Goal: Task Accomplishment & Management: Use online tool/utility

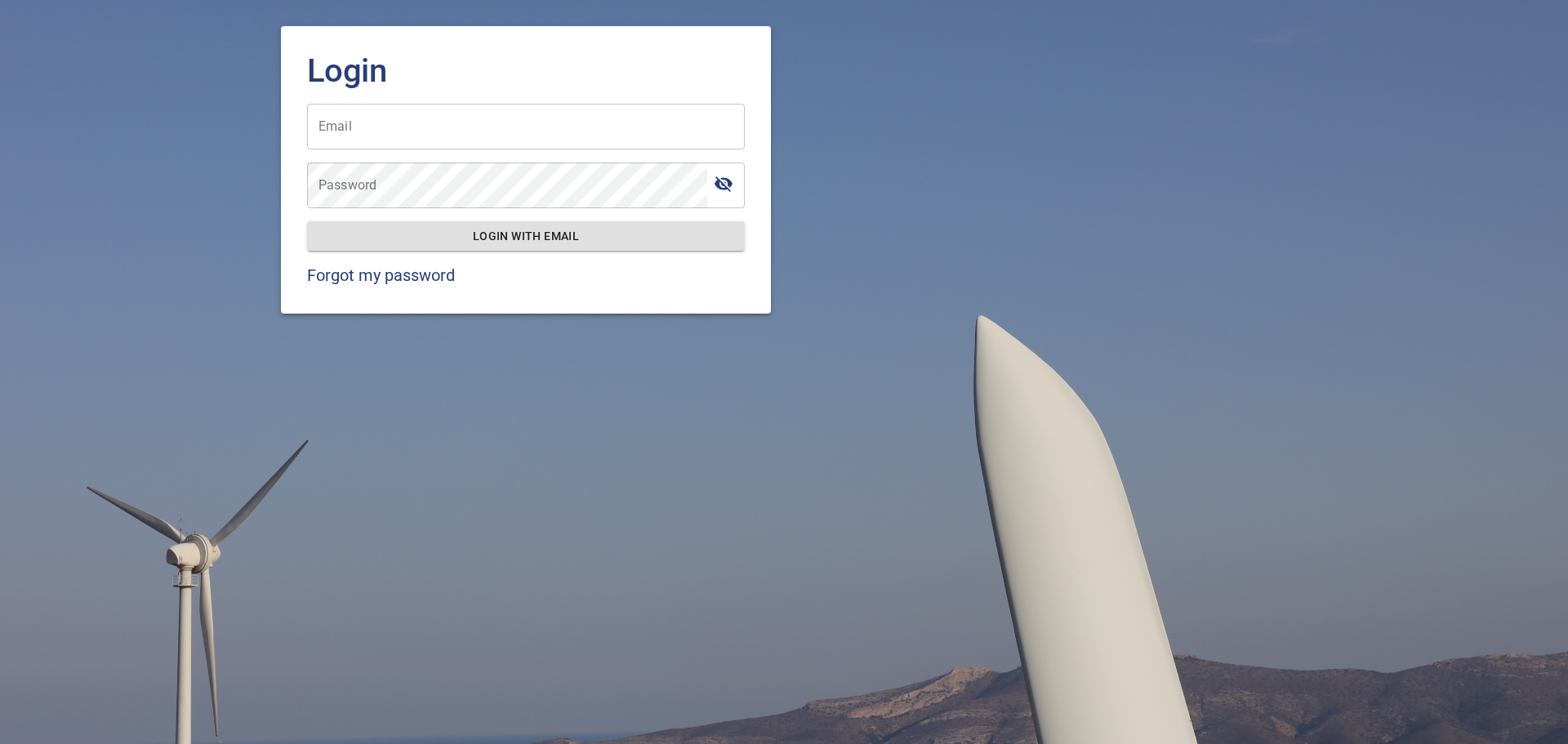
click at [380, 124] on input "Email" at bounding box center [525, 126] width 438 height 46
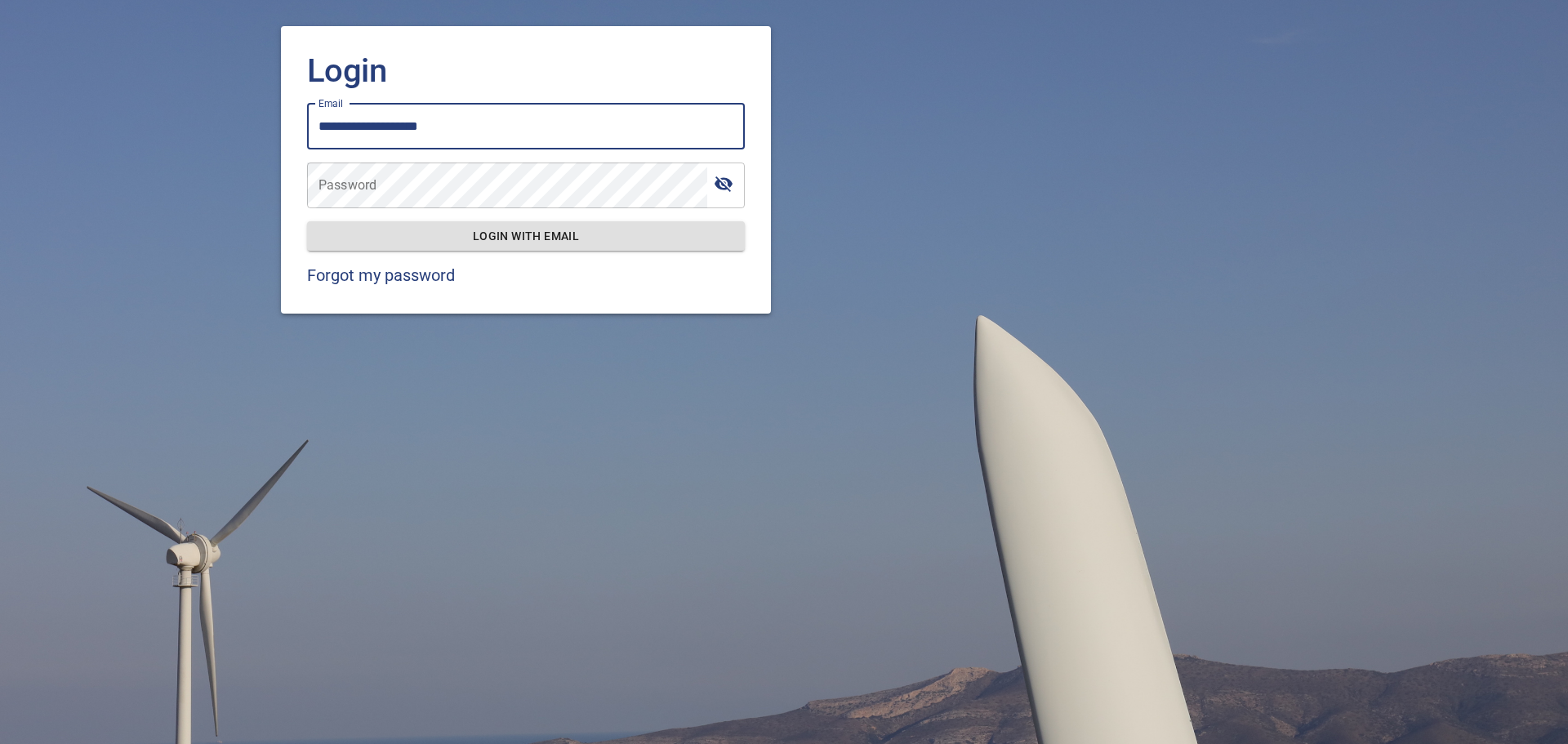
type input "**********"
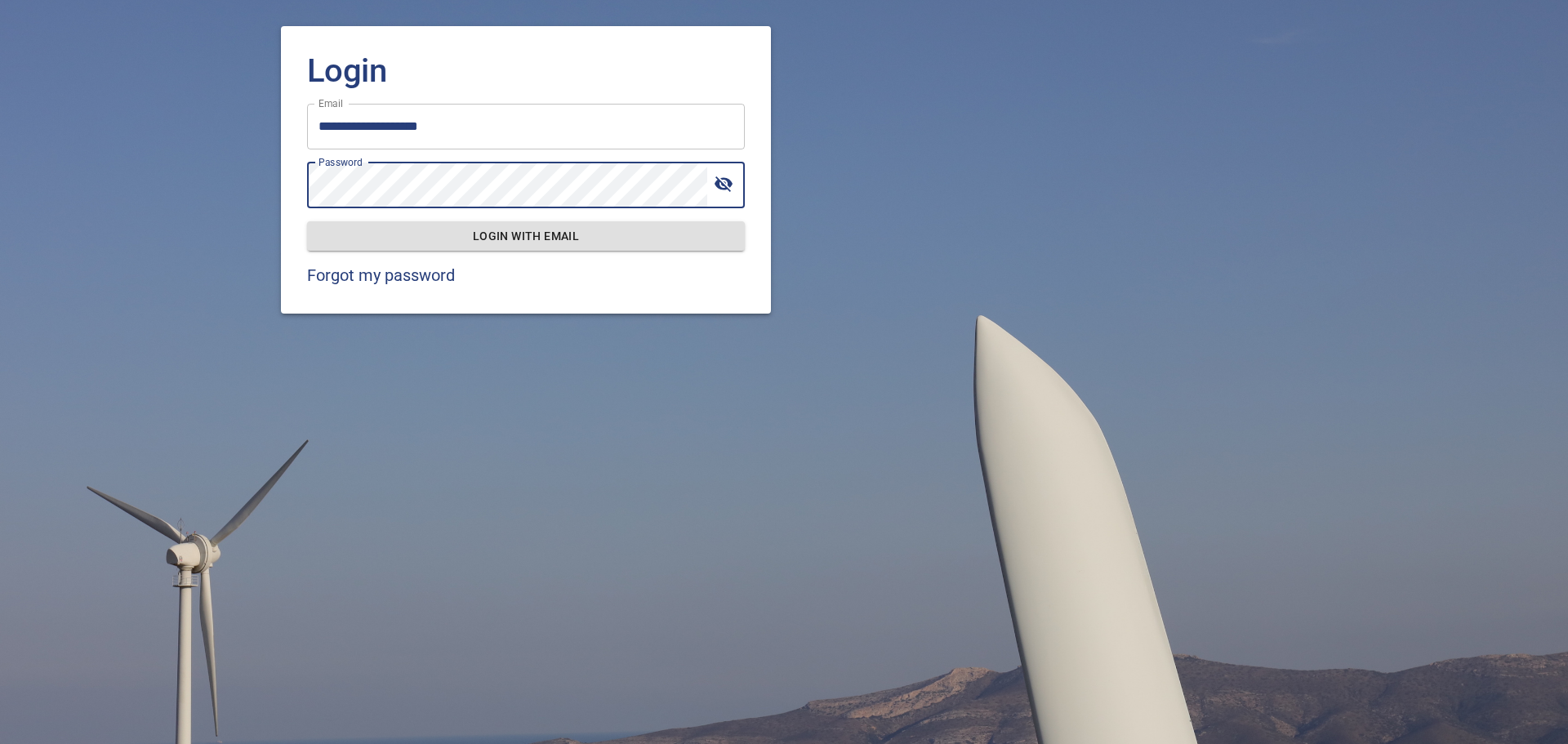
click at [307, 221] on button "Login with email" at bounding box center [525, 236] width 438 height 30
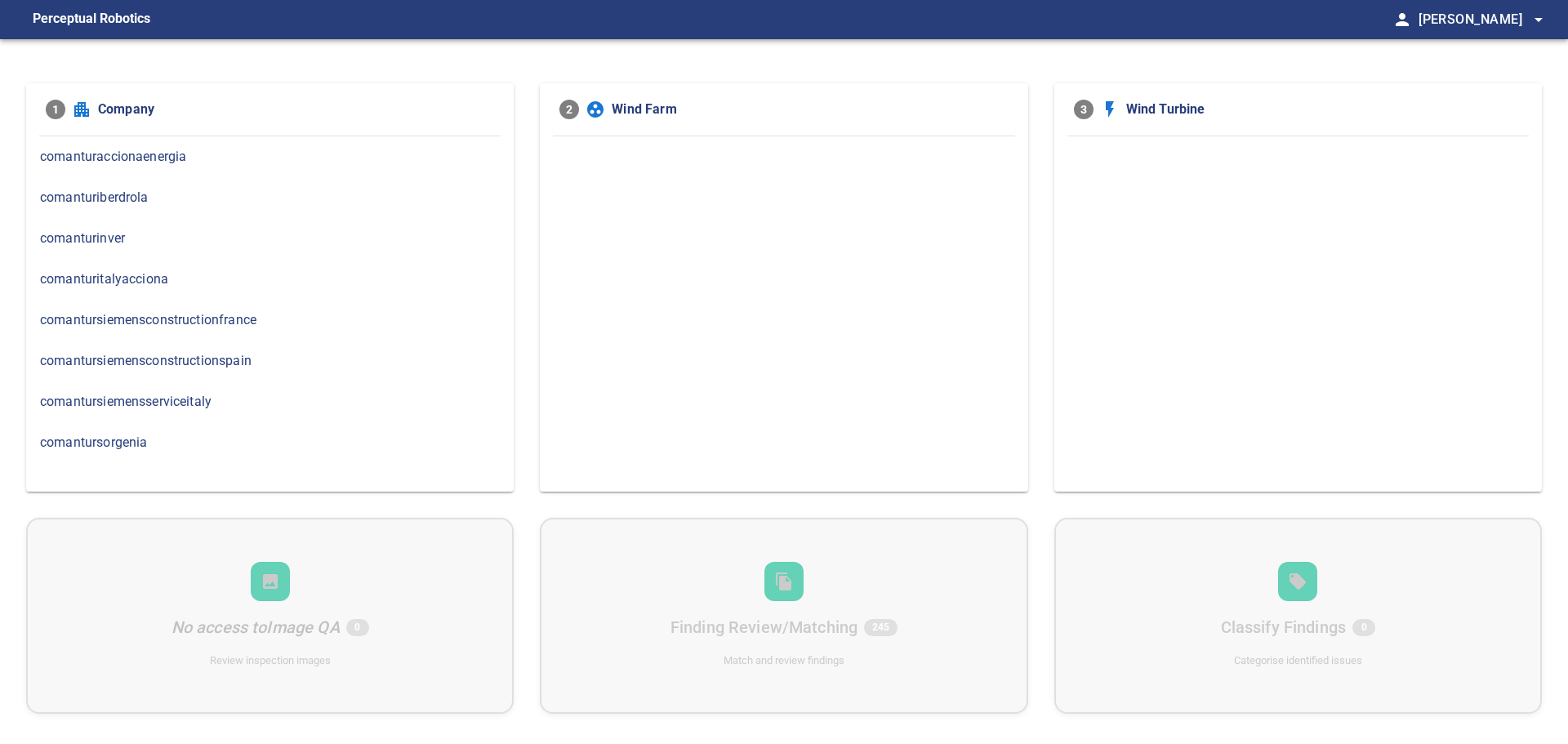
click at [107, 241] on span "comanturinver" at bounding box center [270, 238] width 460 height 20
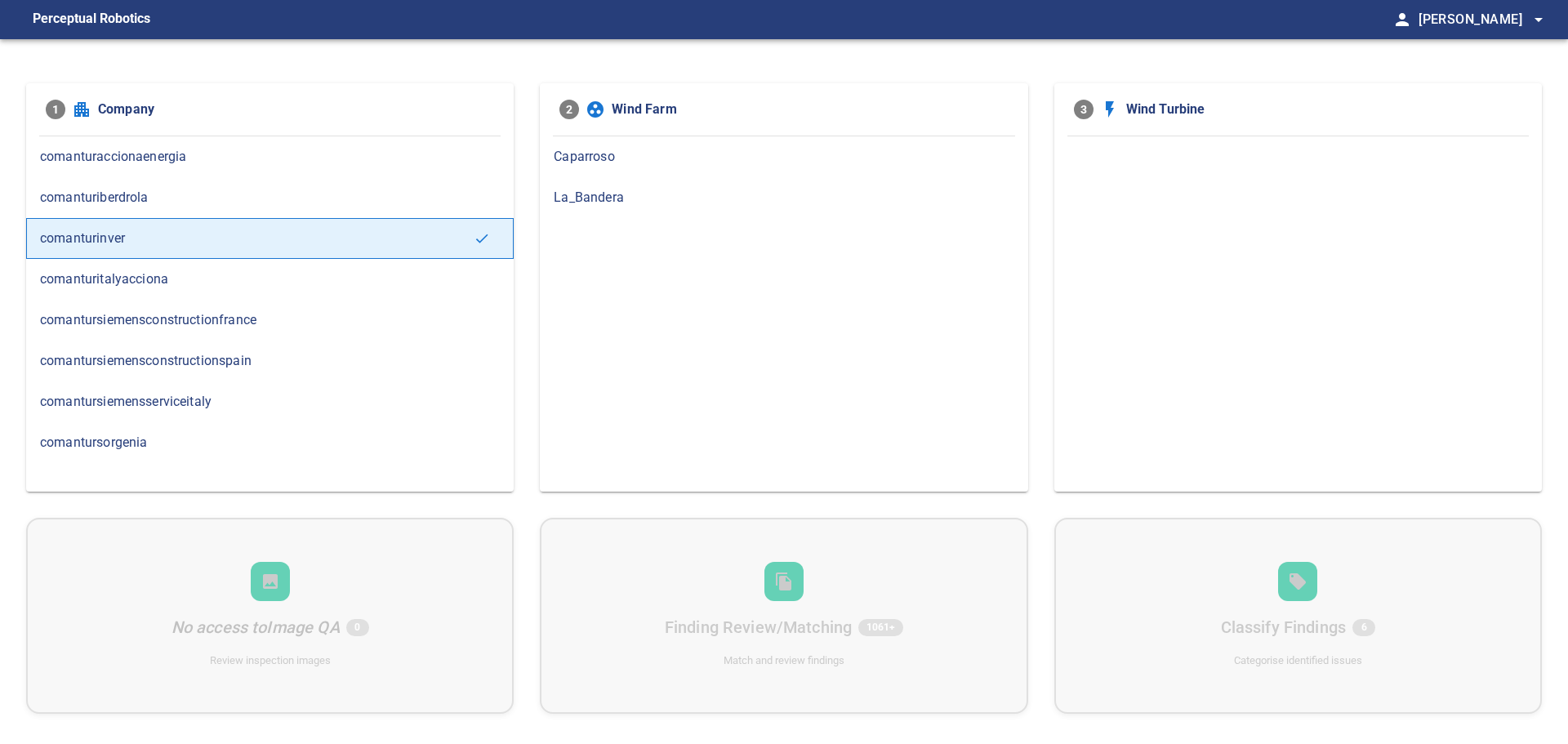
click at [591, 158] on span "Caparroso" at bounding box center [784, 157] width 460 height 20
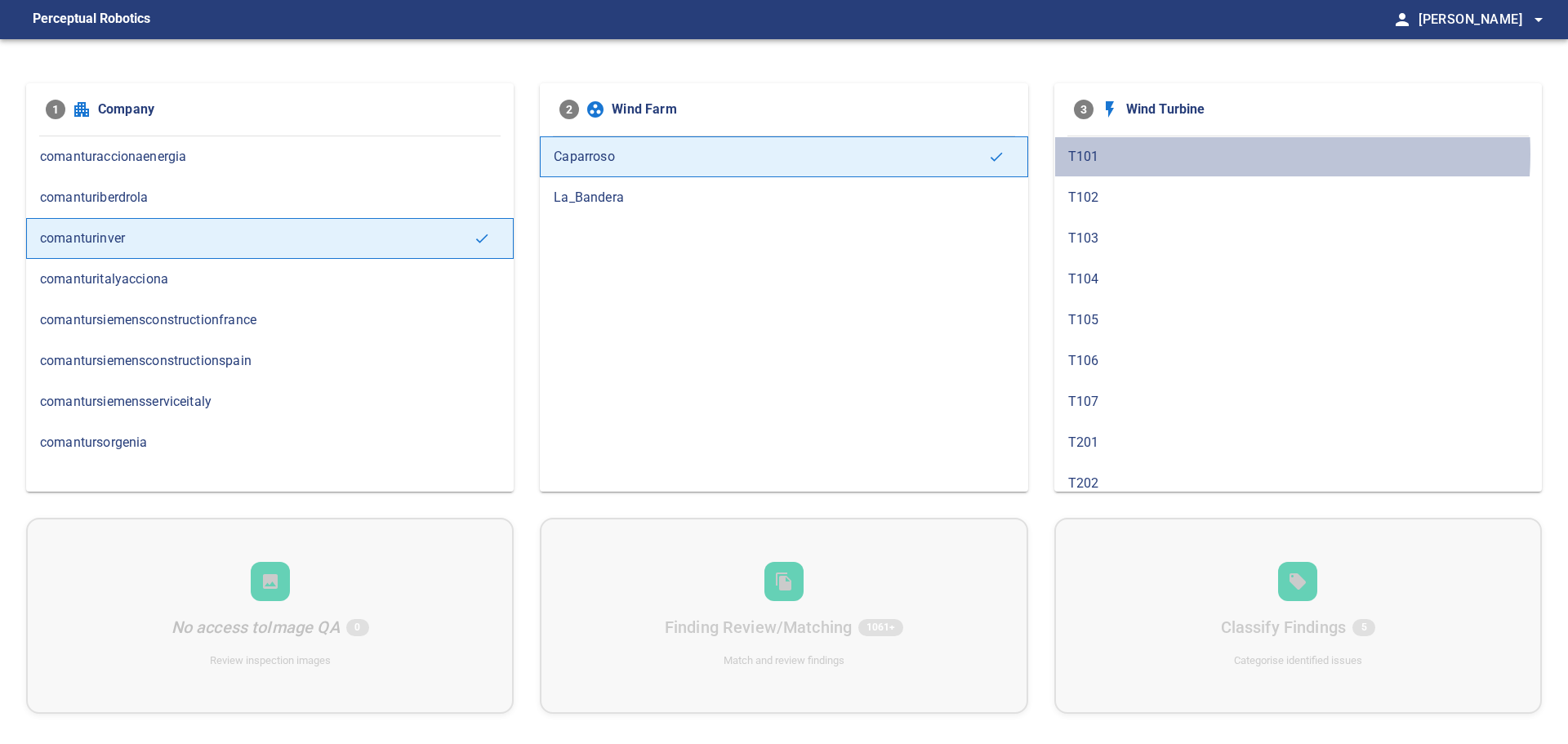
click at [1201, 154] on span "T101" at bounding box center [1298, 157] width 460 height 20
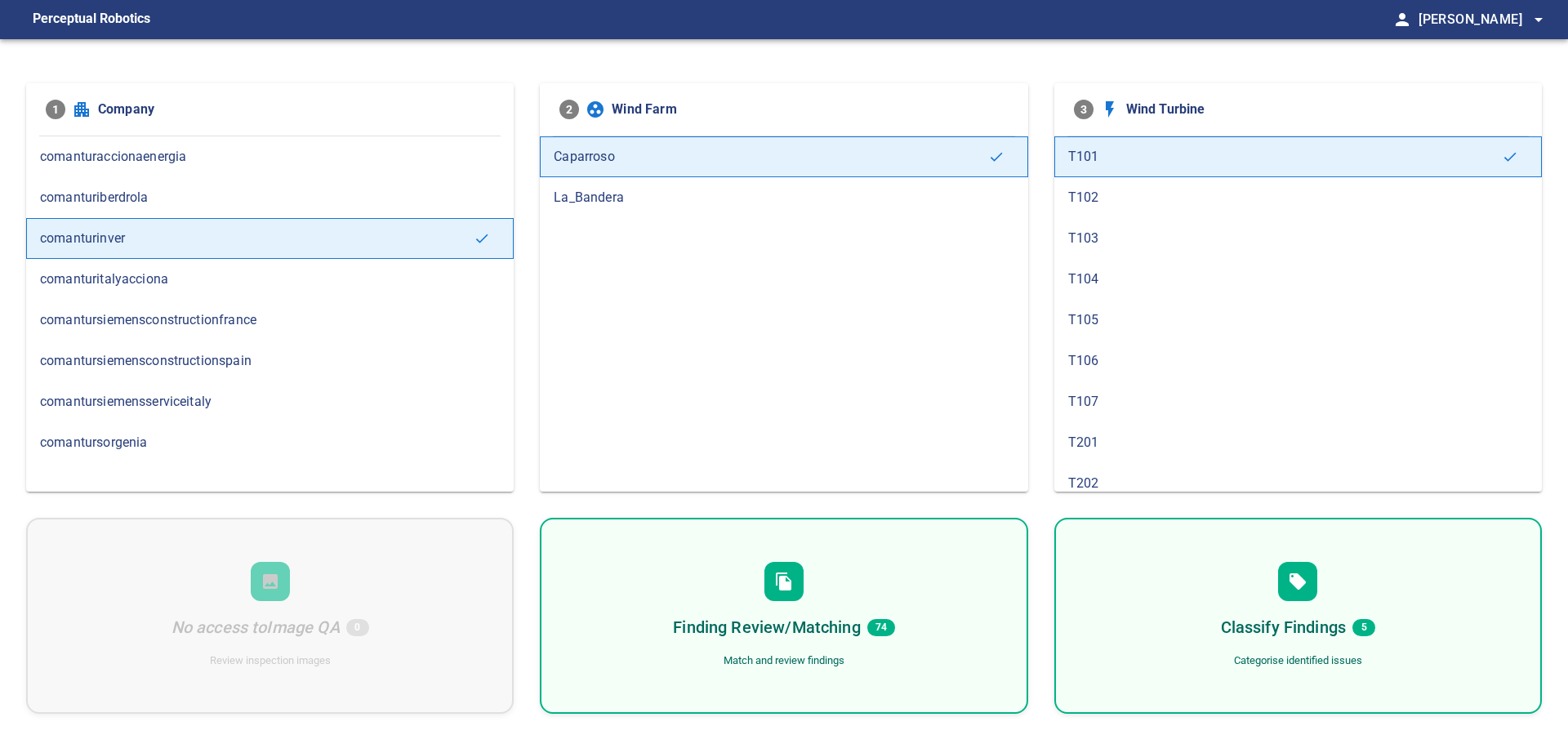
click at [776, 626] on h6 "Finding Review/Matching" at bounding box center [766, 627] width 187 height 26
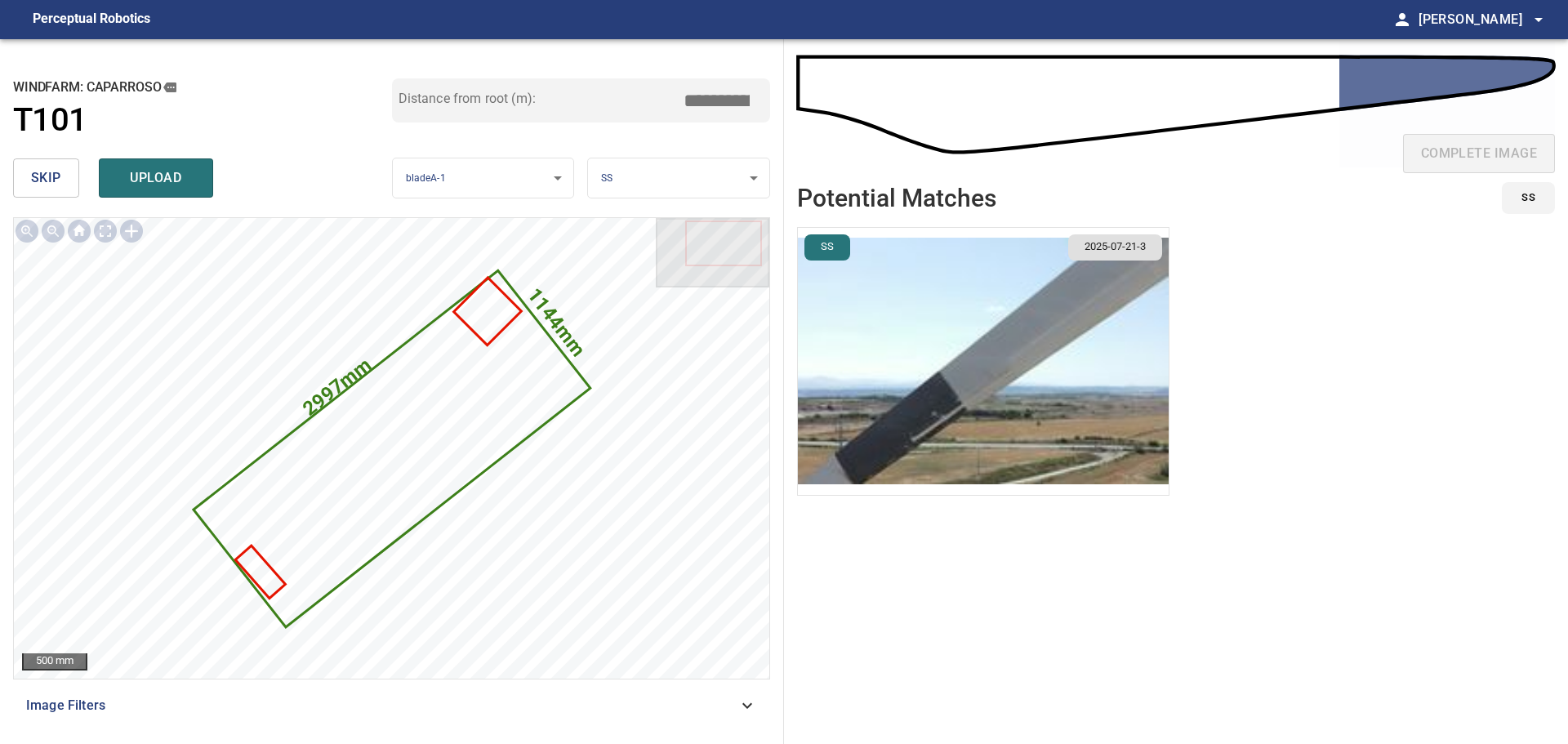
click at [930, 338] on img "button" at bounding box center [983, 362] width 371 height 267
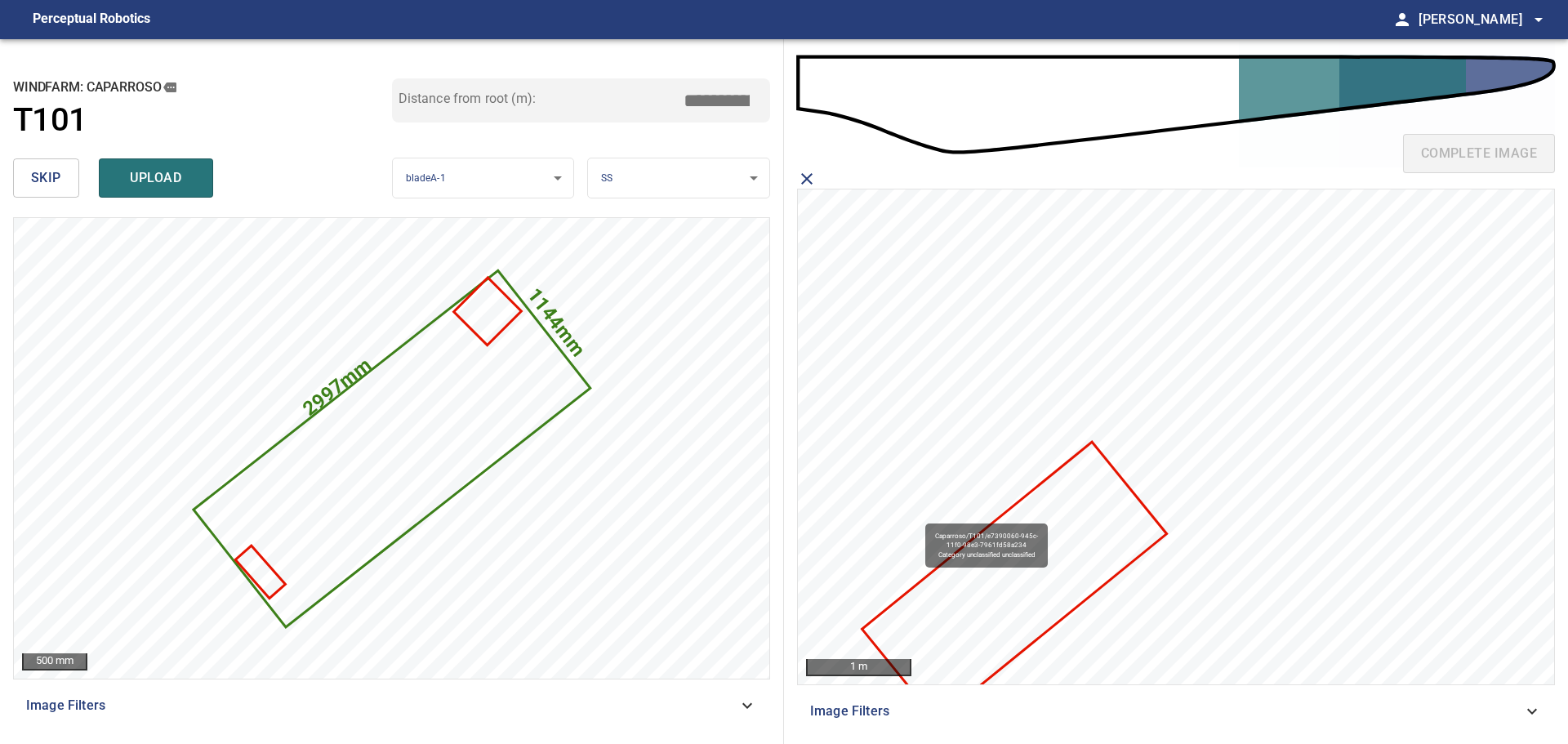
click at [1053, 526] on icon at bounding box center [1013, 581] width 302 height 276
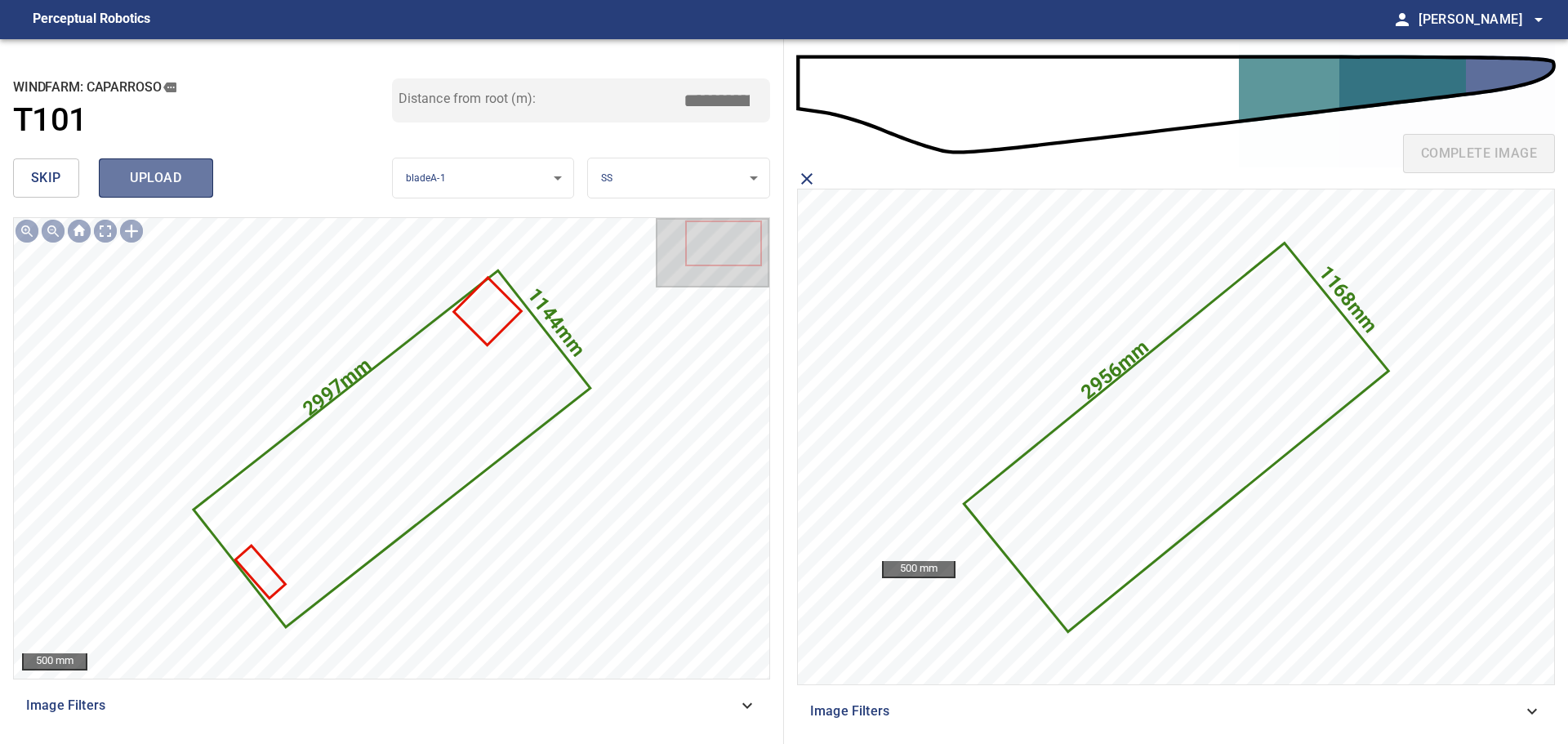
click at [166, 174] on span "upload" at bounding box center [156, 178] width 79 height 23
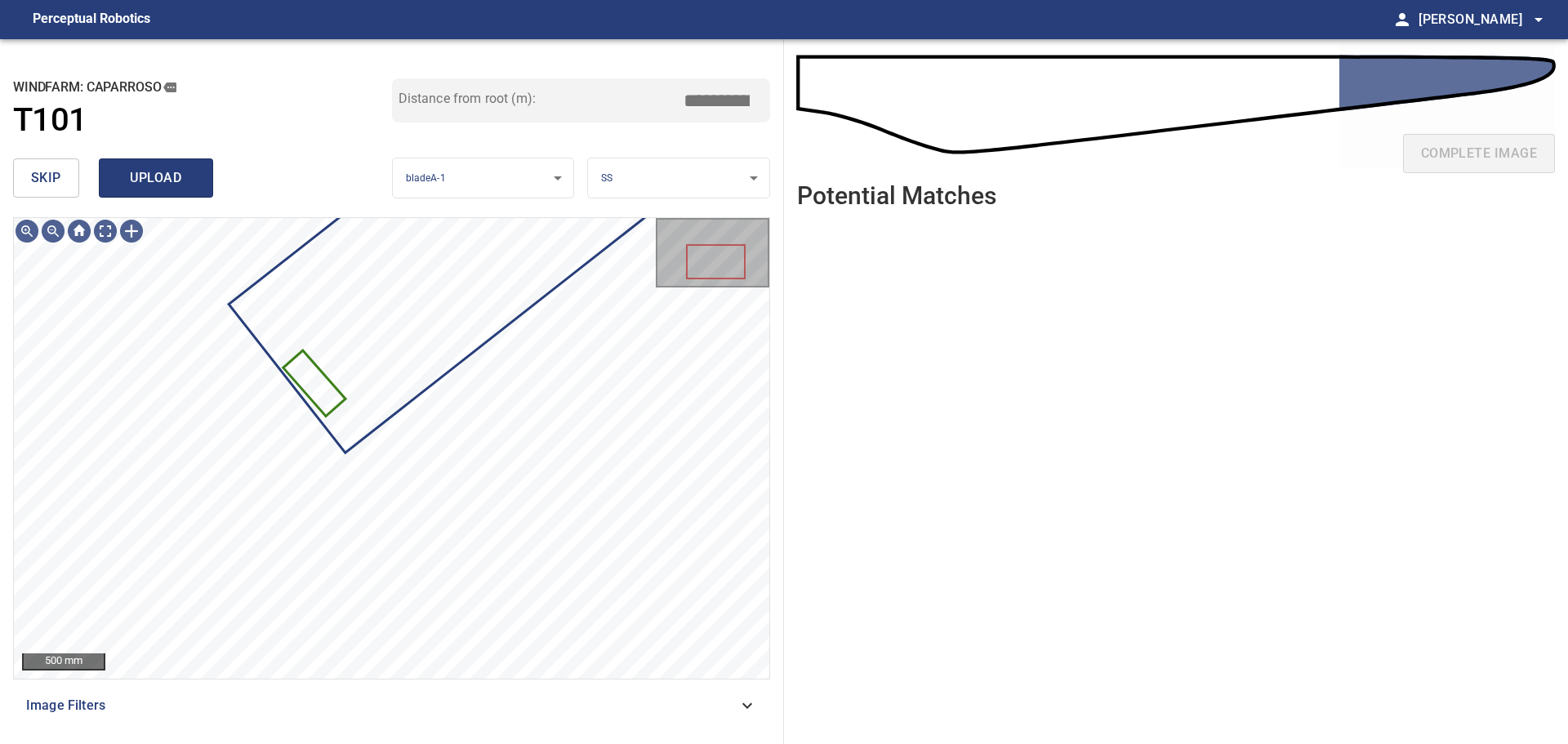
click at [148, 175] on span "upload" at bounding box center [156, 178] width 79 height 23
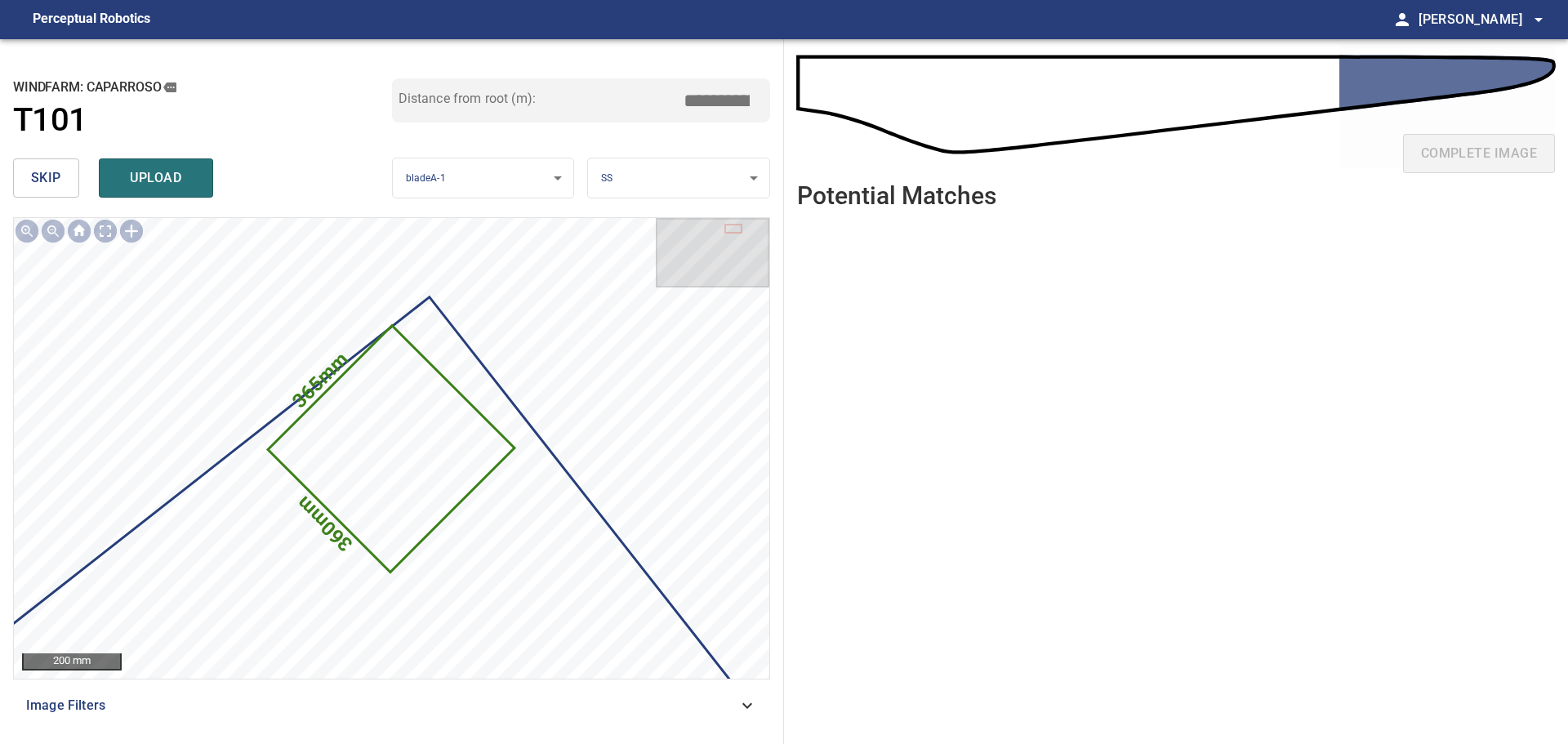
click at [49, 178] on span "skip" at bounding box center [47, 178] width 30 height 23
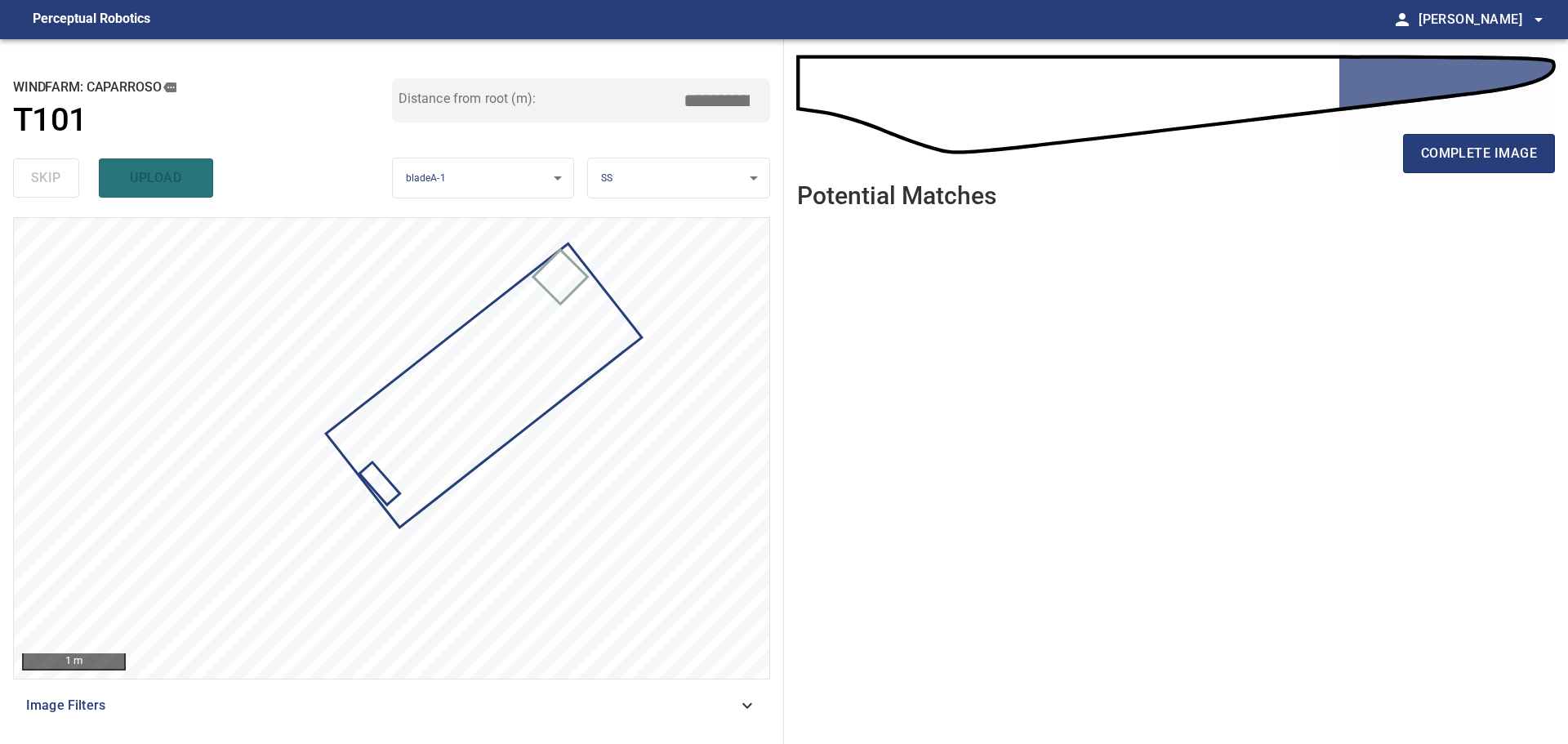
click at [179, 175] on div "skip upload" at bounding box center [202, 178] width 379 height 52
click at [1502, 157] on span "complete image" at bounding box center [1479, 154] width 116 height 23
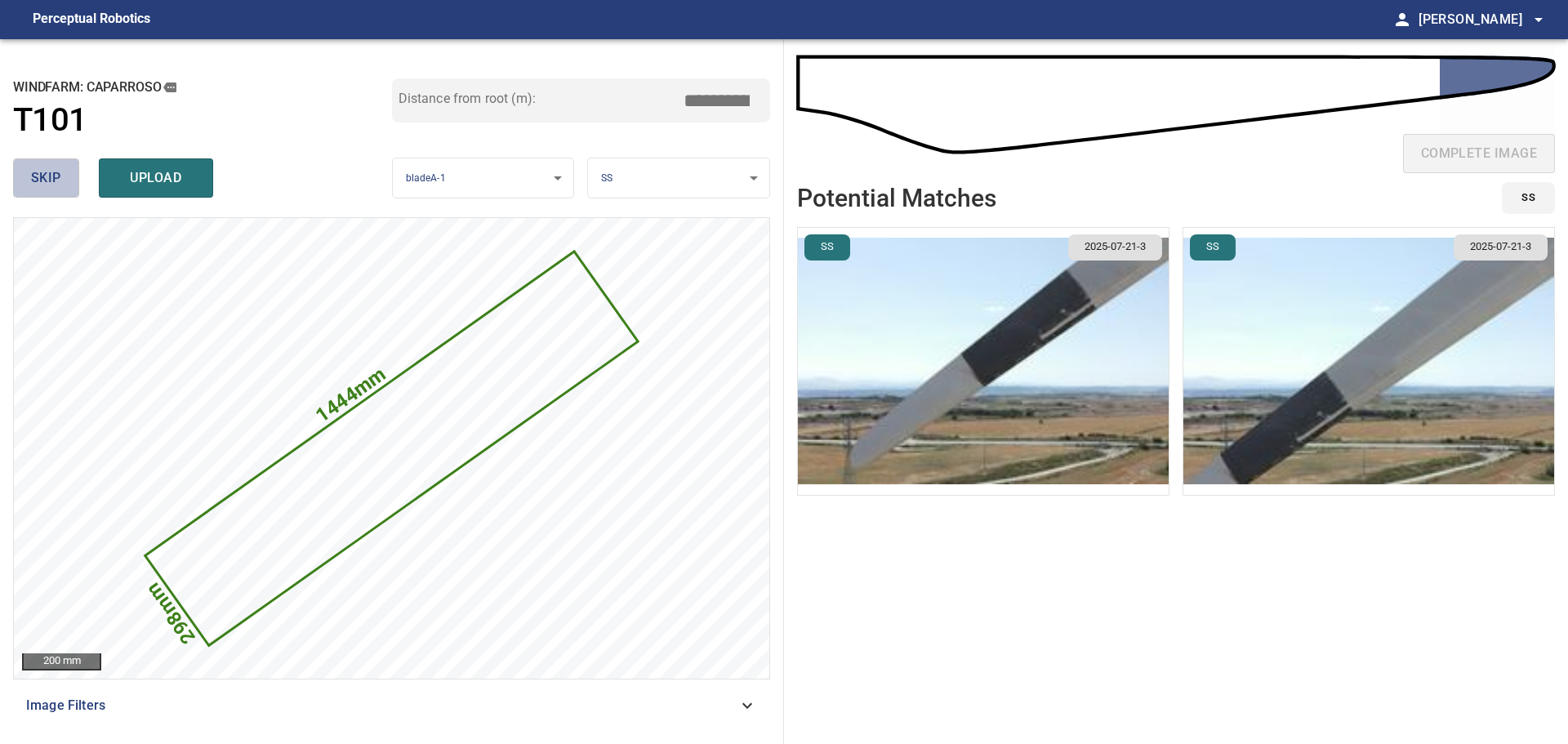
click at [47, 180] on span "skip" at bounding box center [47, 178] width 30 height 23
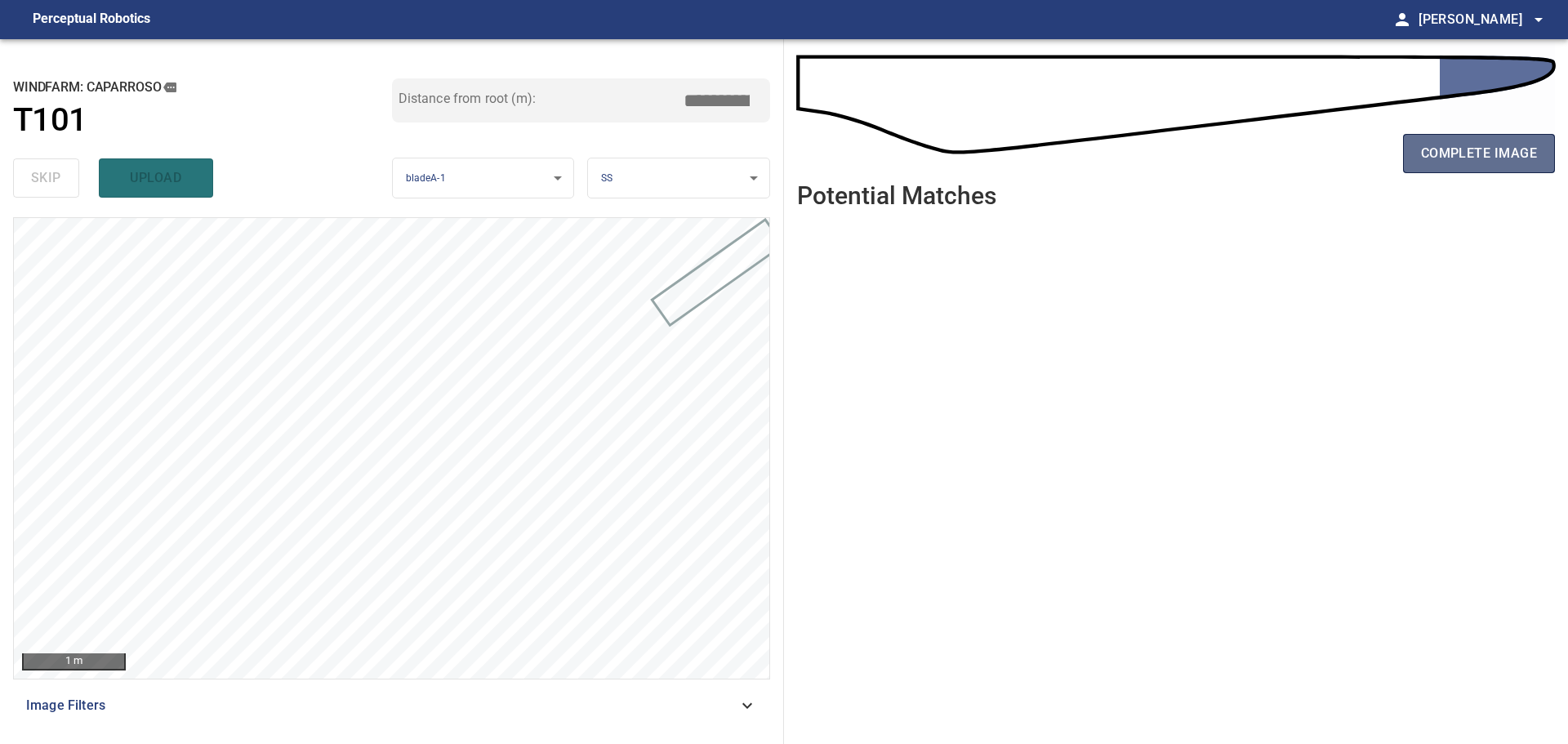
click at [1454, 151] on span "complete image" at bounding box center [1479, 154] width 116 height 23
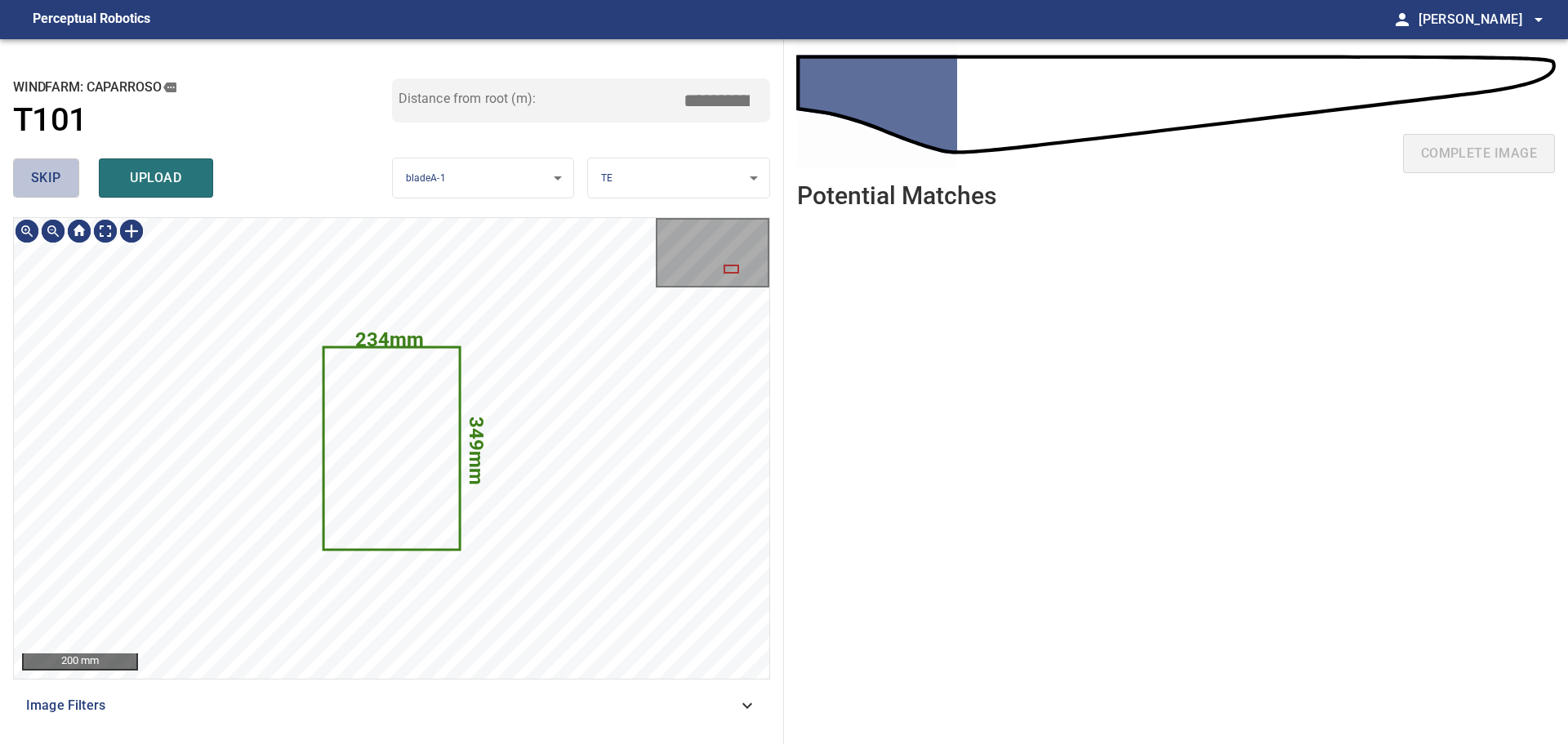
click at [45, 173] on span "skip" at bounding box center [47, 178] width 30 height 23
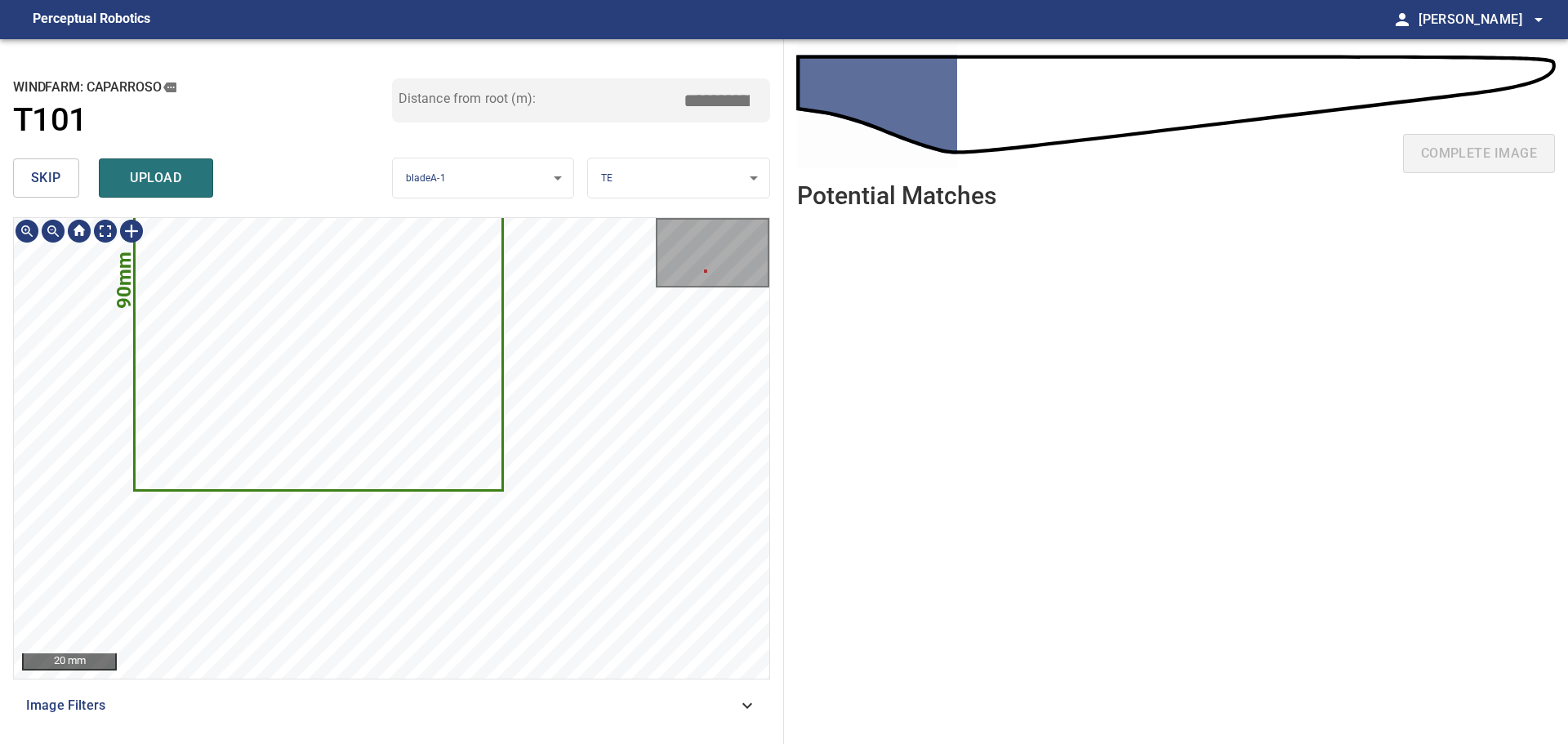
click at [647, 699] on div "76mm 90mm 20 mm Image Filters" at bounding box center [392, 475] width 757 height 514
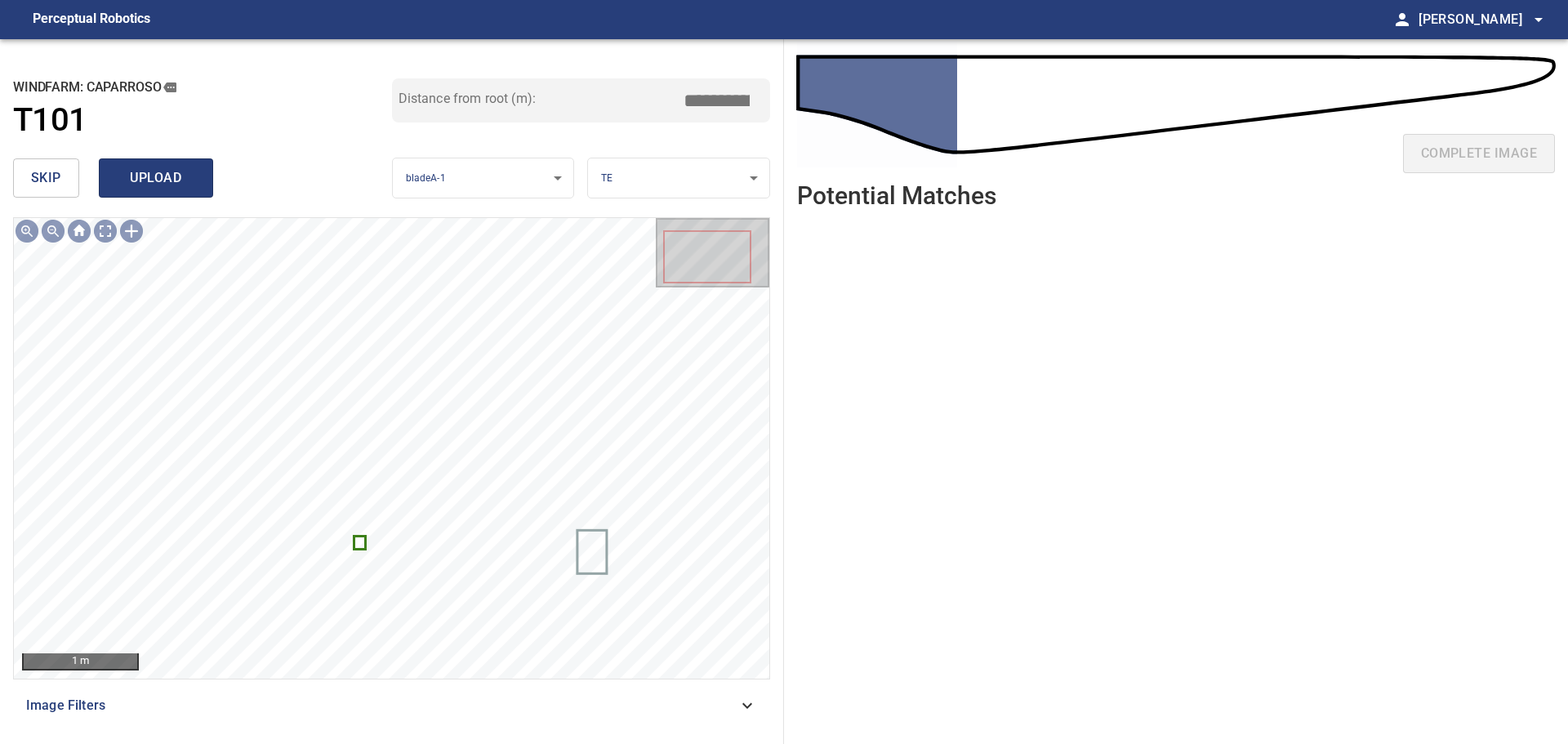
click at [163, 185] on span "upload" at bounding box center [156, 178] width 79 height 23
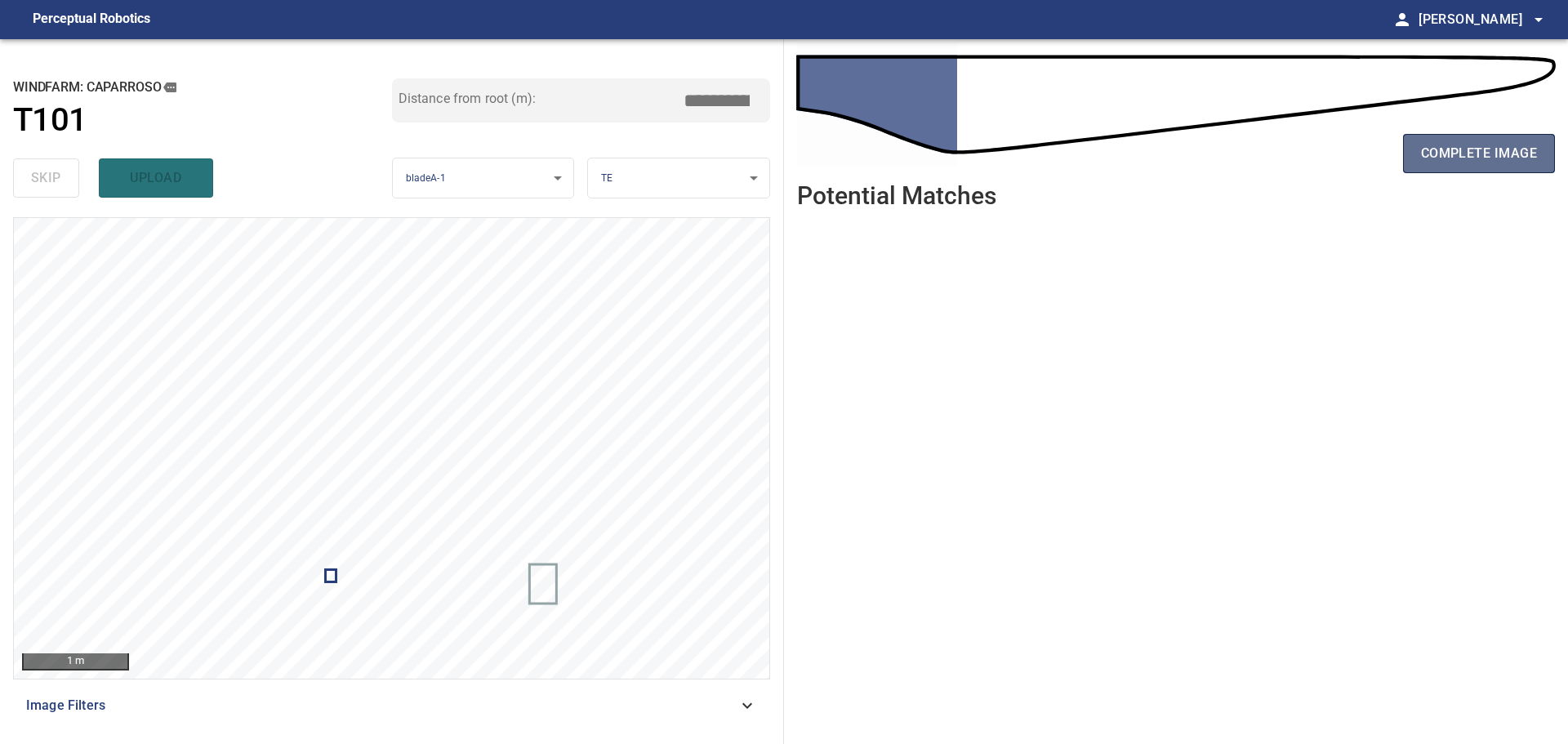
click at [1458, 158] on span "complete image" at bounding box center [1479, 154] width 116 height 23
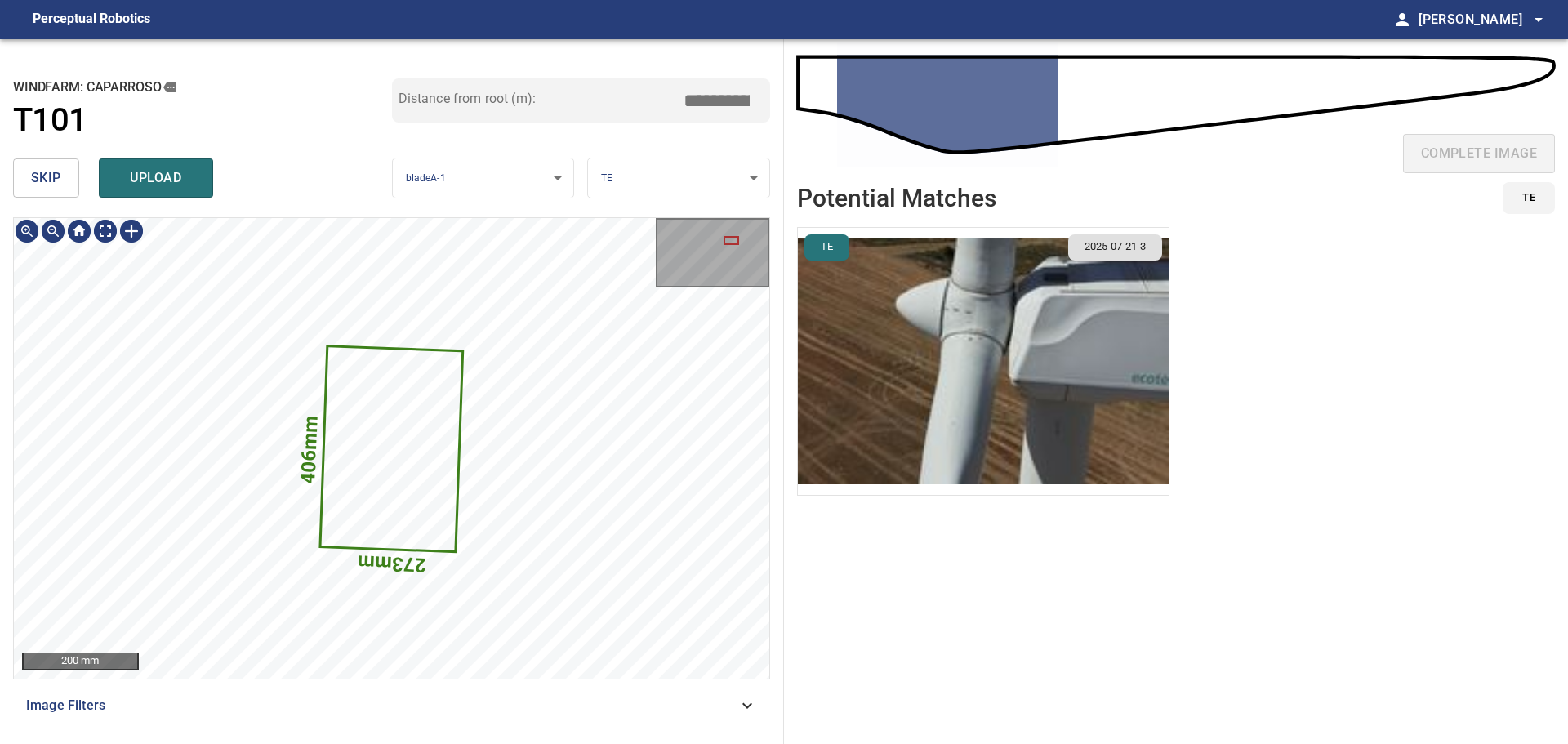
click at [53, 177] on span "skip" at bounding box center [47, 178] width 30 height 23
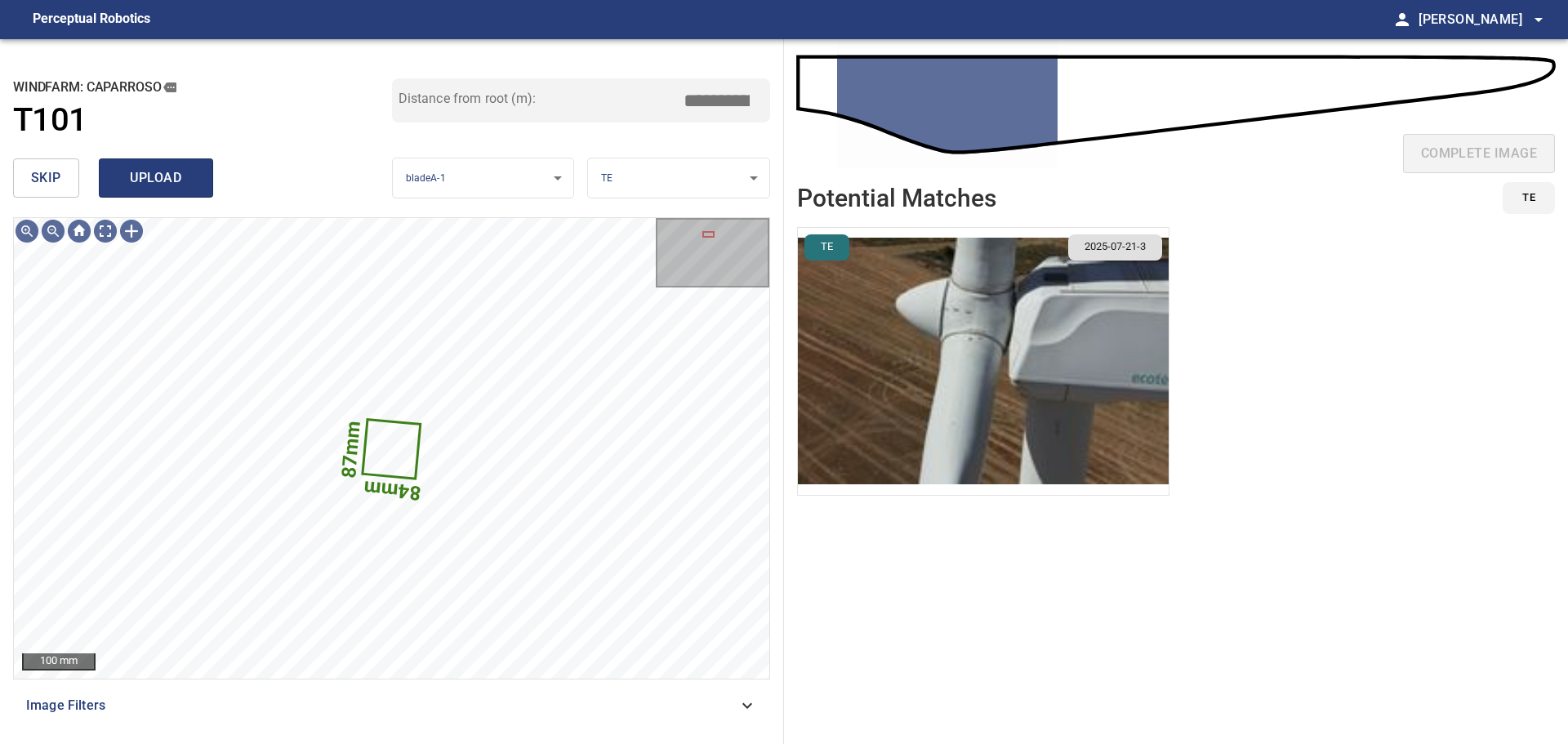
click at [158, 175] on span "upload" at bounding box center [156, 178] width 79 height 23
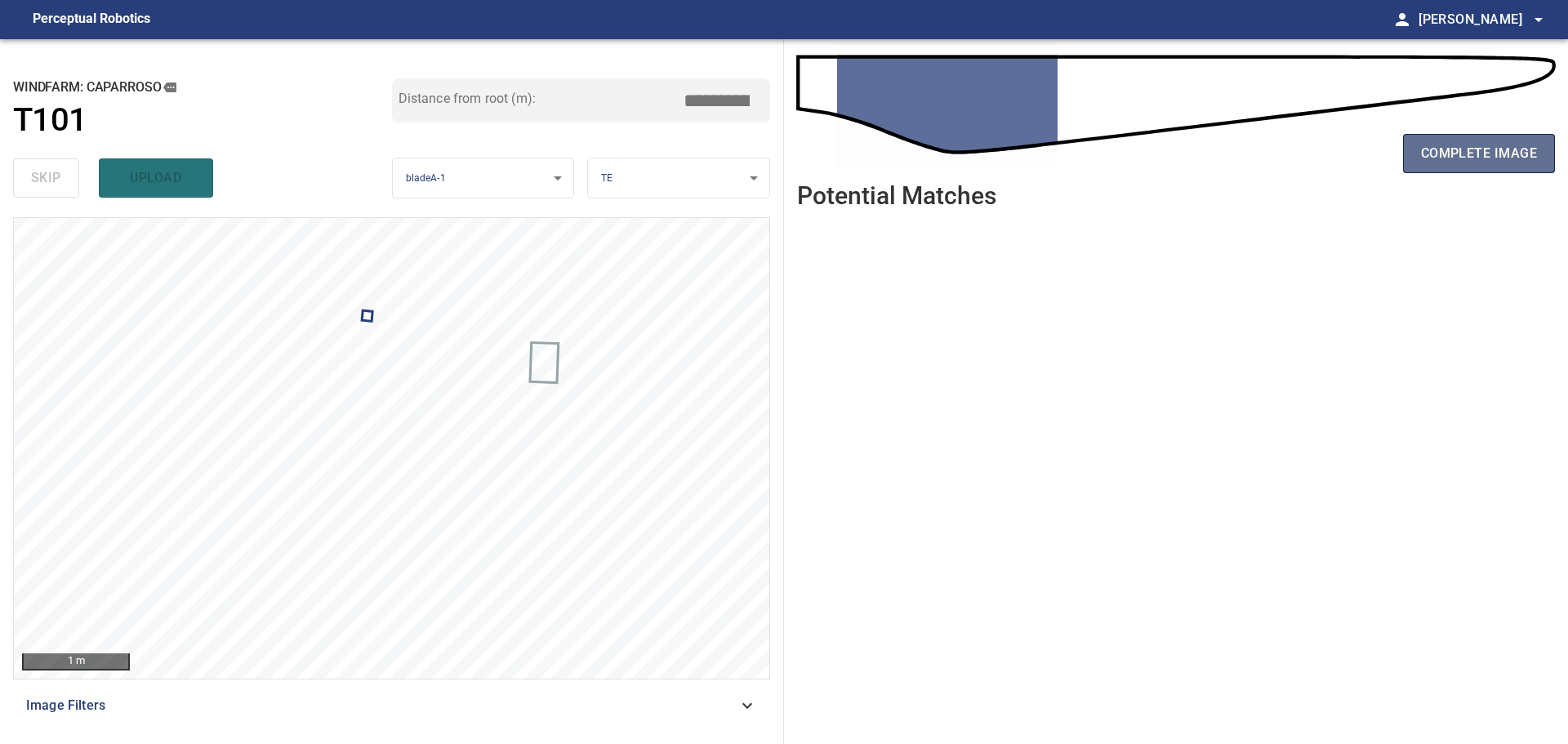
click at [1427, 163] on span "complete image" at bounding box center [1479, 154] width 116 height 23
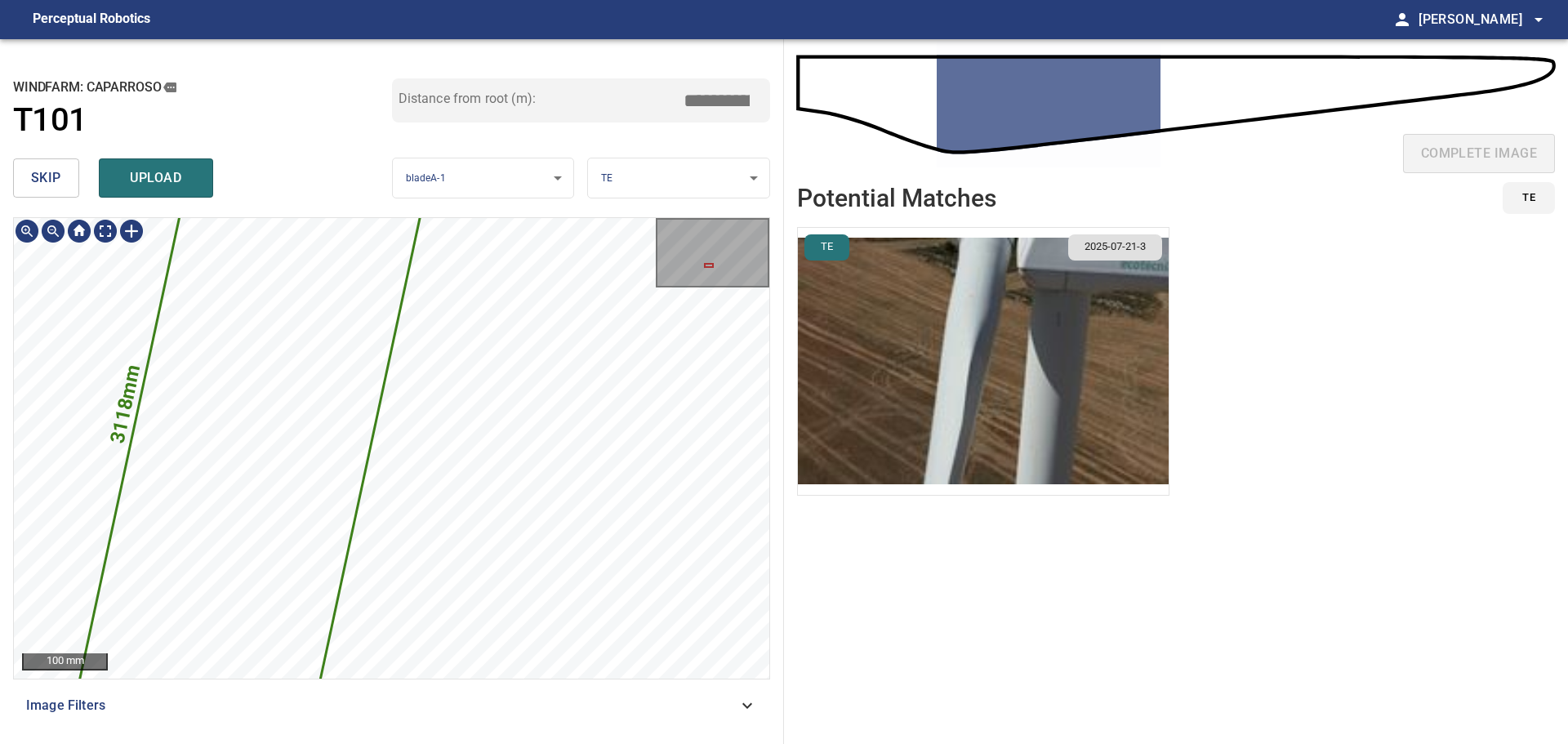
click at [330, 326] on icon at bounding box center [253, 427] width 737 height 2410
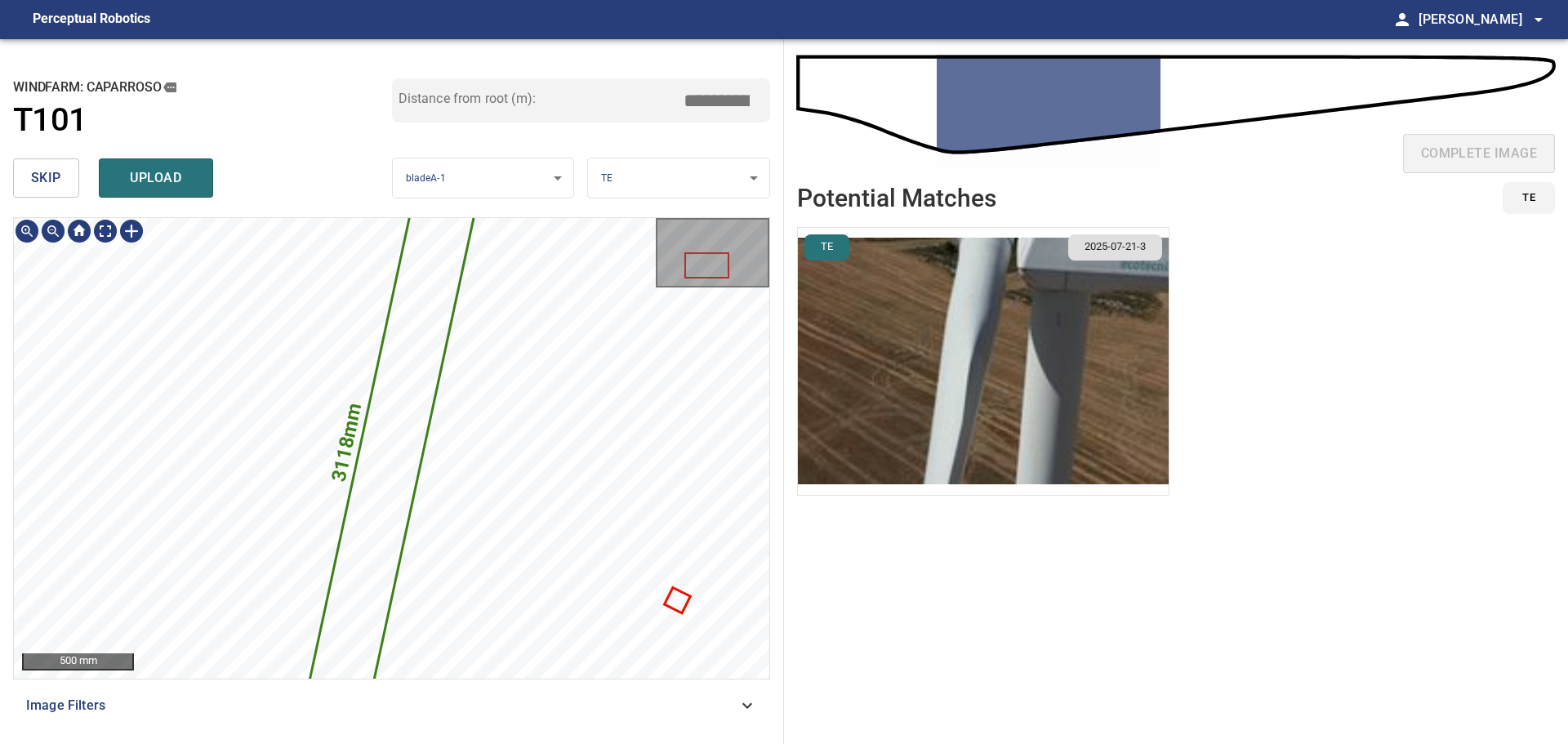
click at [421, 324] on icon at bounding box center [391, 449] width 192 height 628
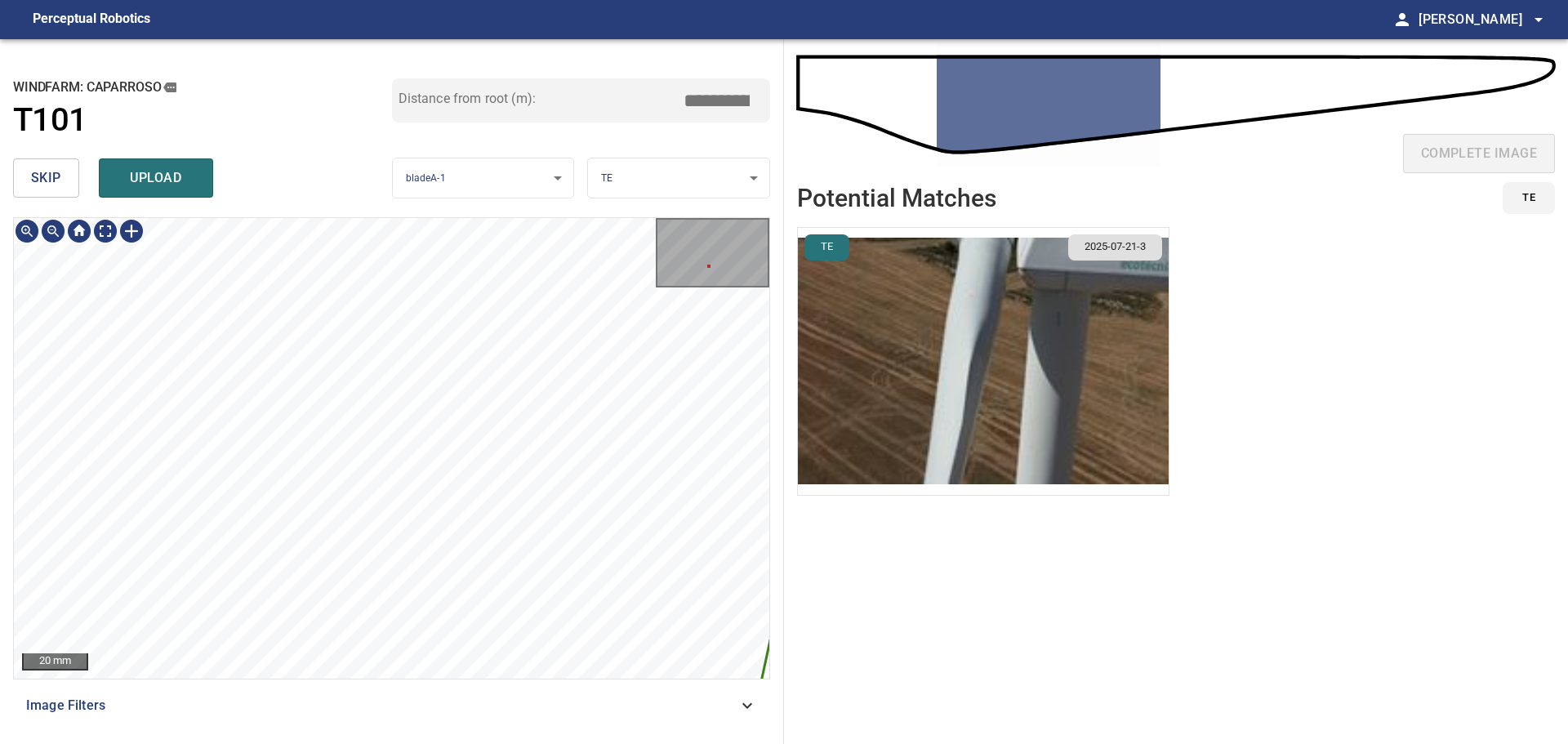
click at [449, 312] on icon at bounding box center [307, 658] width 2830 height 9259
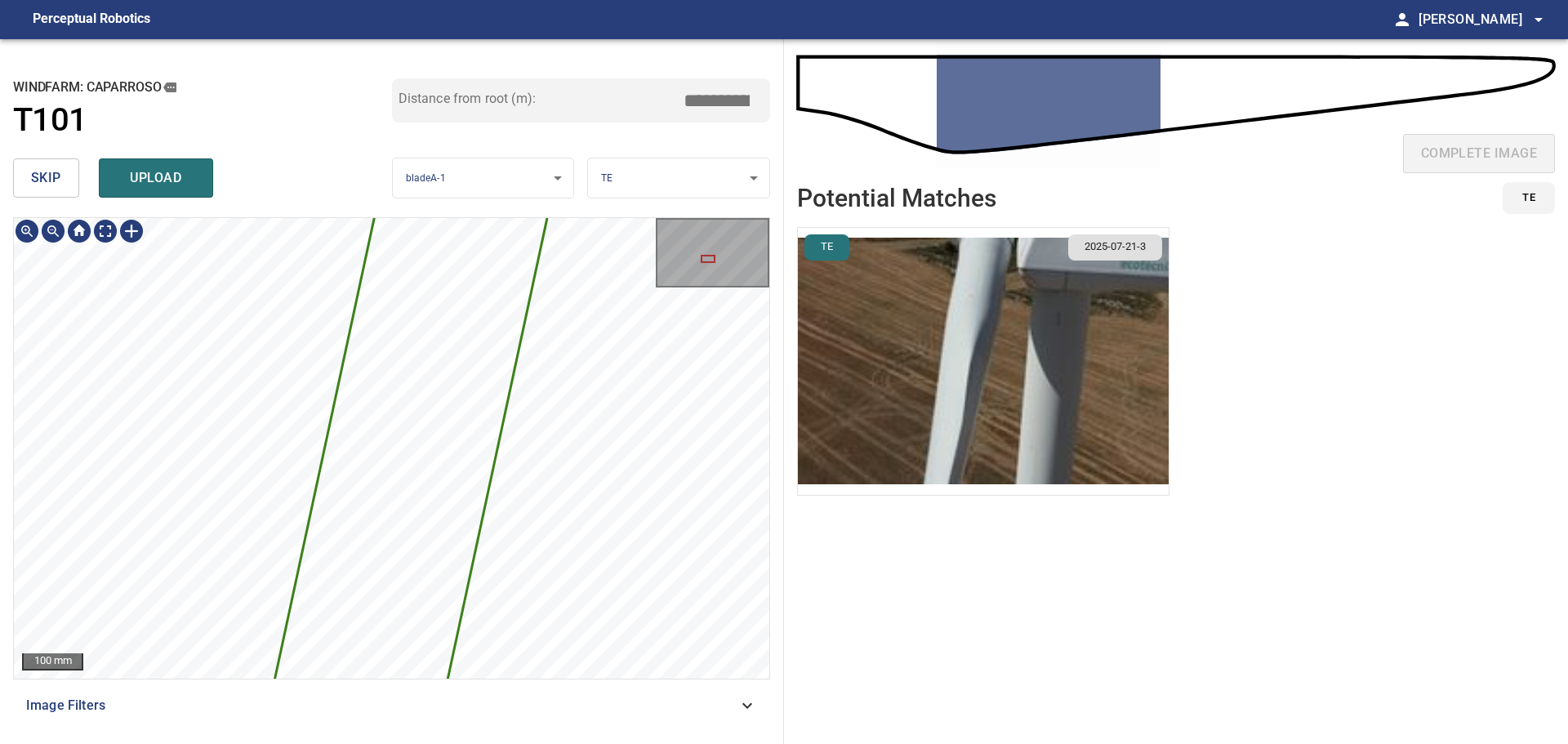
click at [423, 405] on icon at bounding box center [349, 736] width 526 height 1722
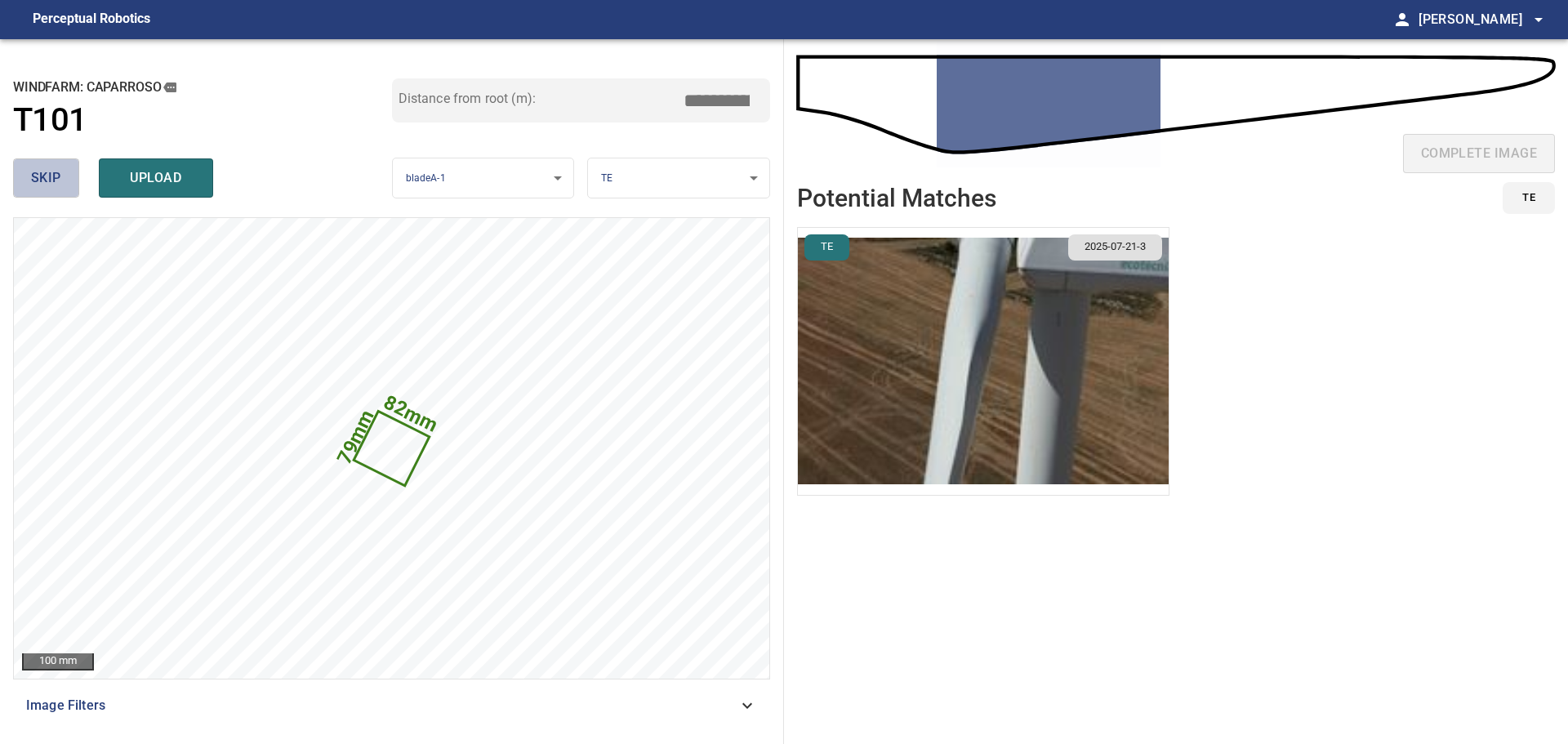
click at [60, 178] on span "skip" at bounding box center [47, 178] width 30 height 23
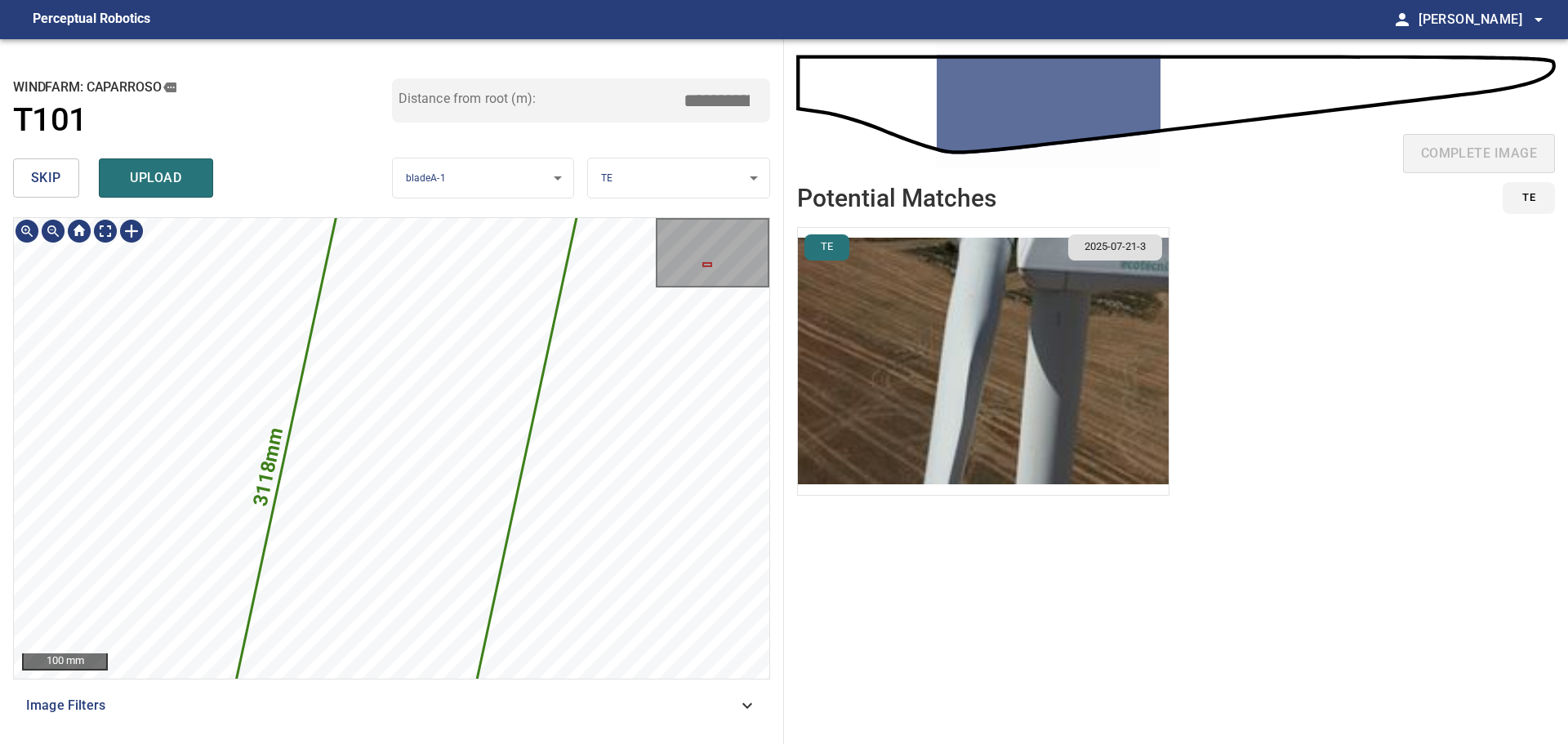
click at [398, 398] on icon at bounding box center [396, 492] width 737 height 2410
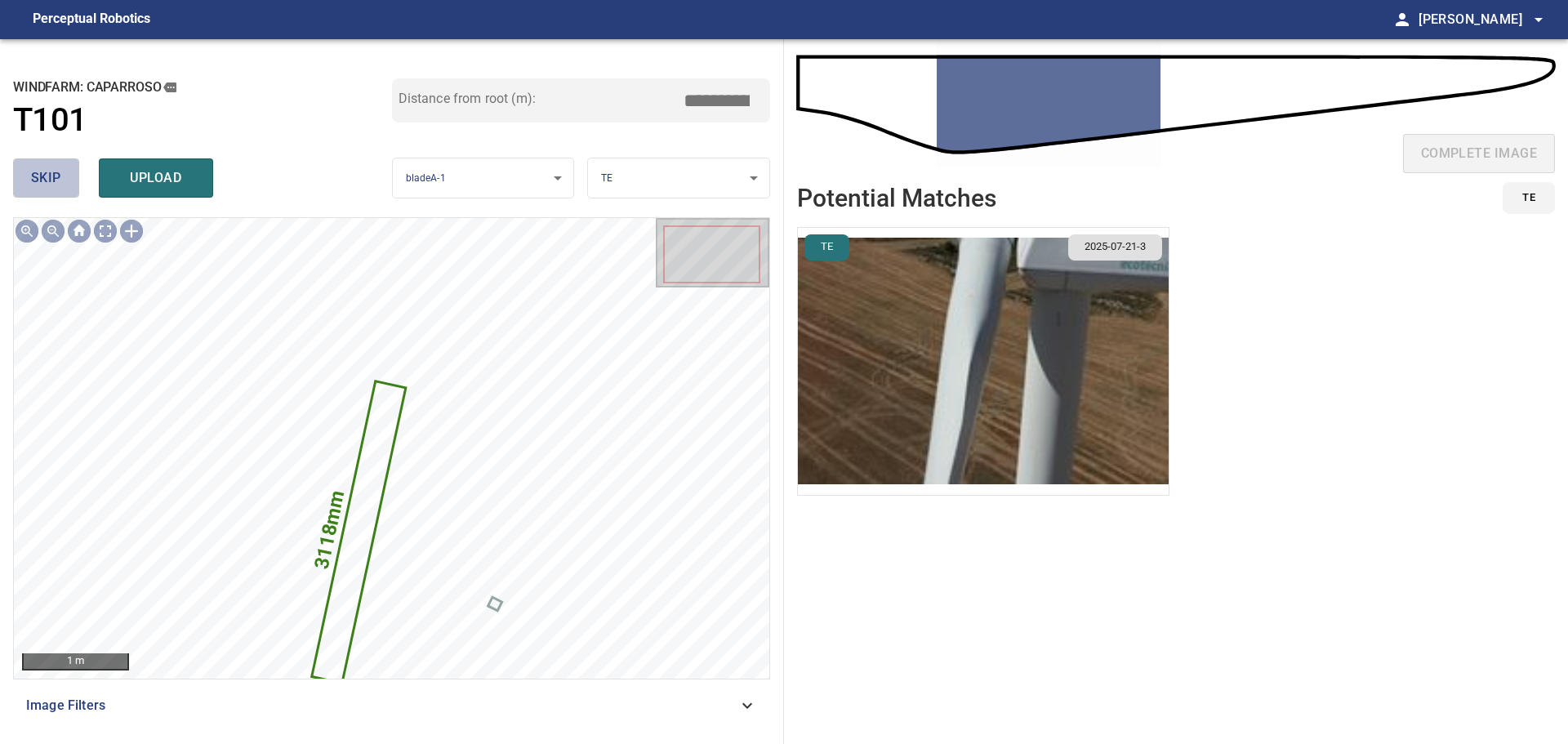
click at [33, 176] on span "skip" at bounding box center [47, 178] width 30 height 23
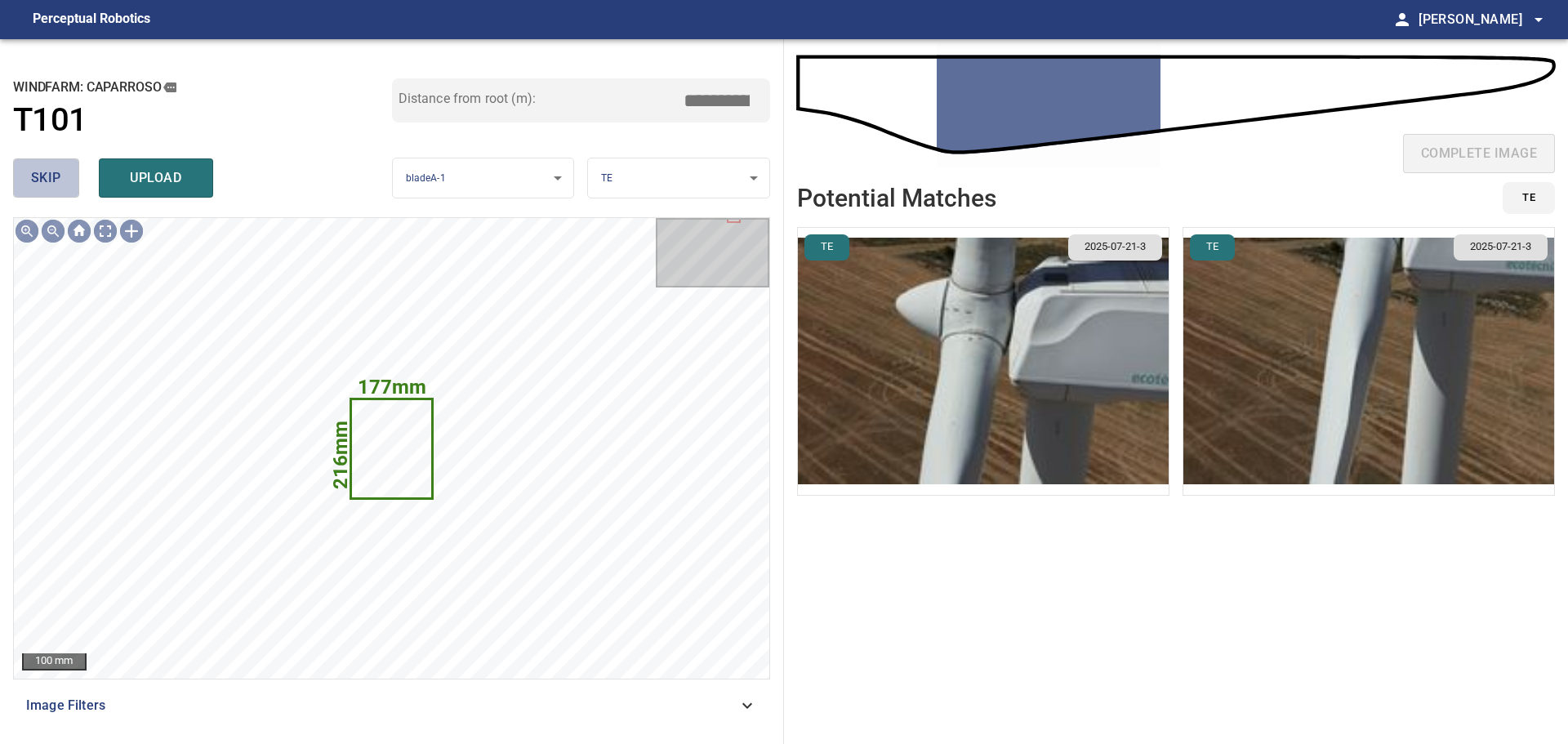
click at [48, 178] on span "skip" at bounding box center [47, 178] width 30 height 23
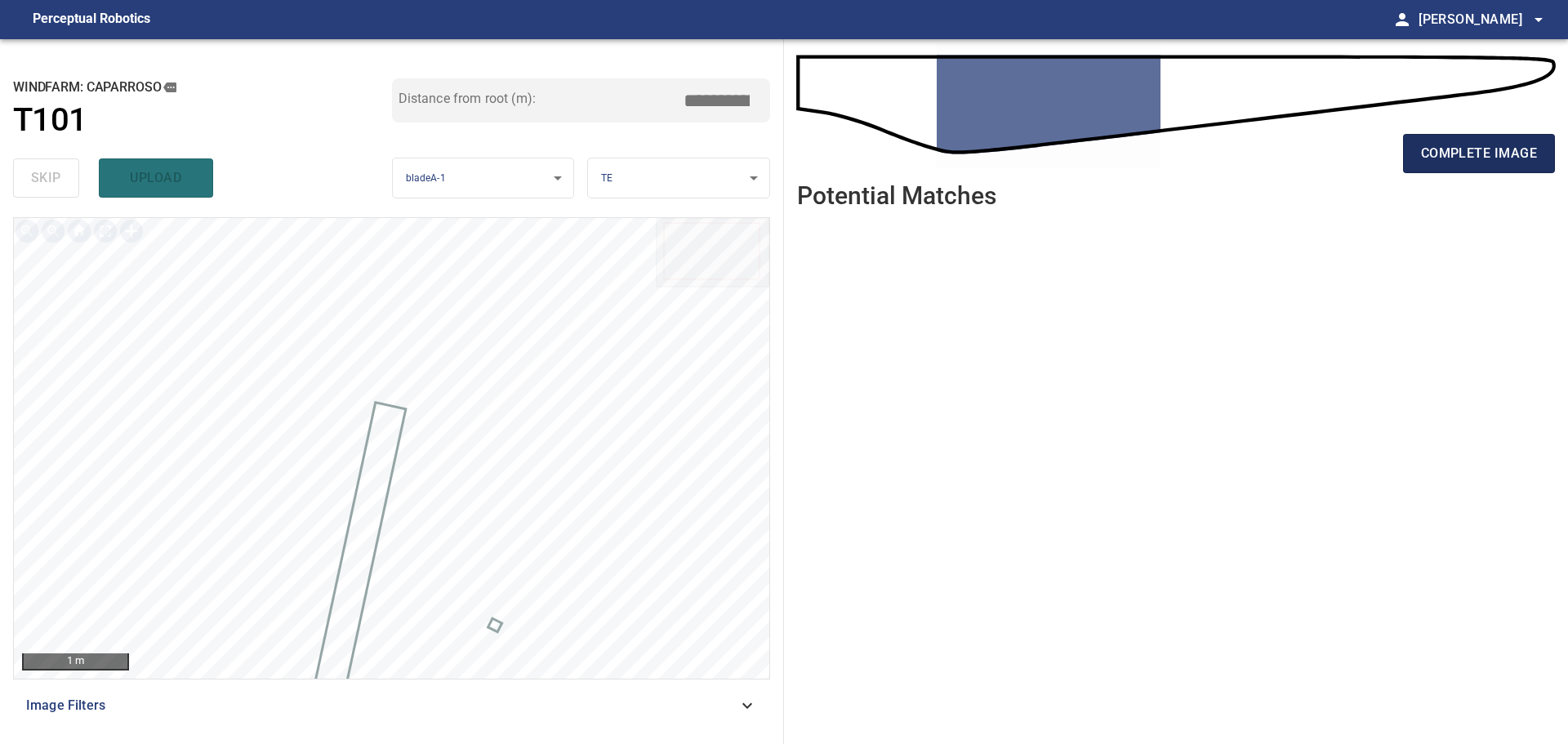
click at [1463, 163] on span "complete image" at bounding box center [1479, 154] width 116 height 23
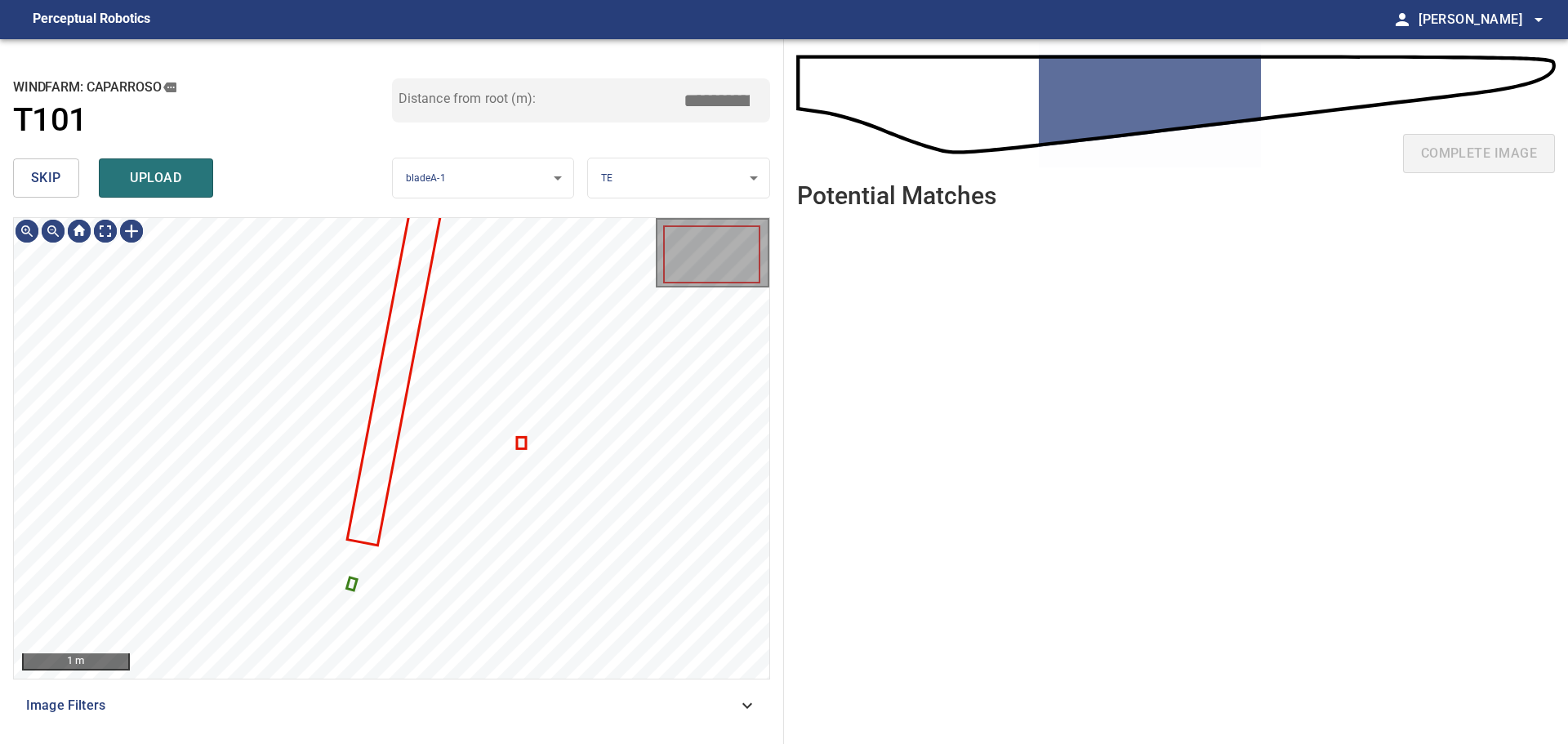
click at [37, 174] on span "skip" at bounding box center [47, 178] width 30 height 23
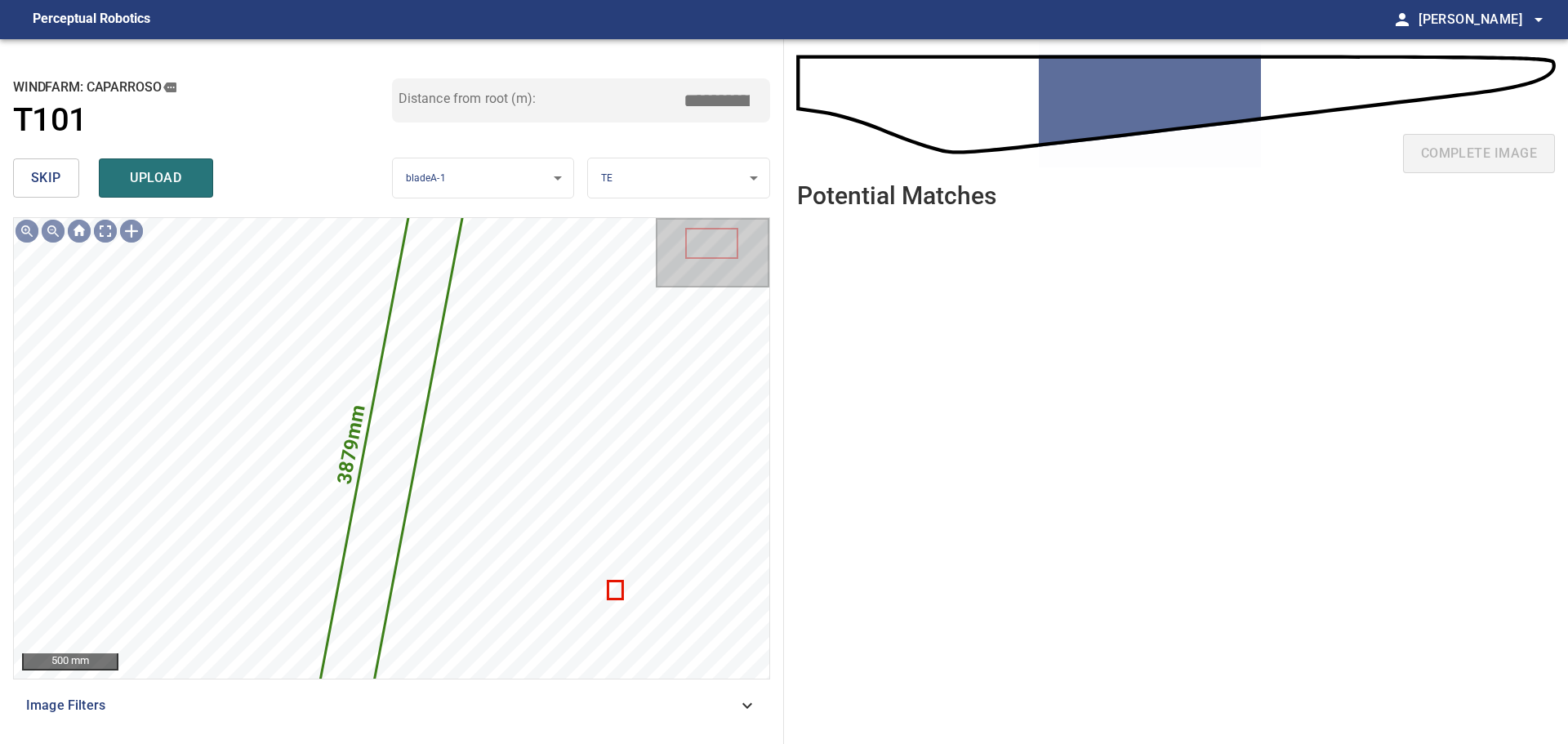
click at [37, 174] on span "skip" at bounding box center [47, 178] width 30 height 23
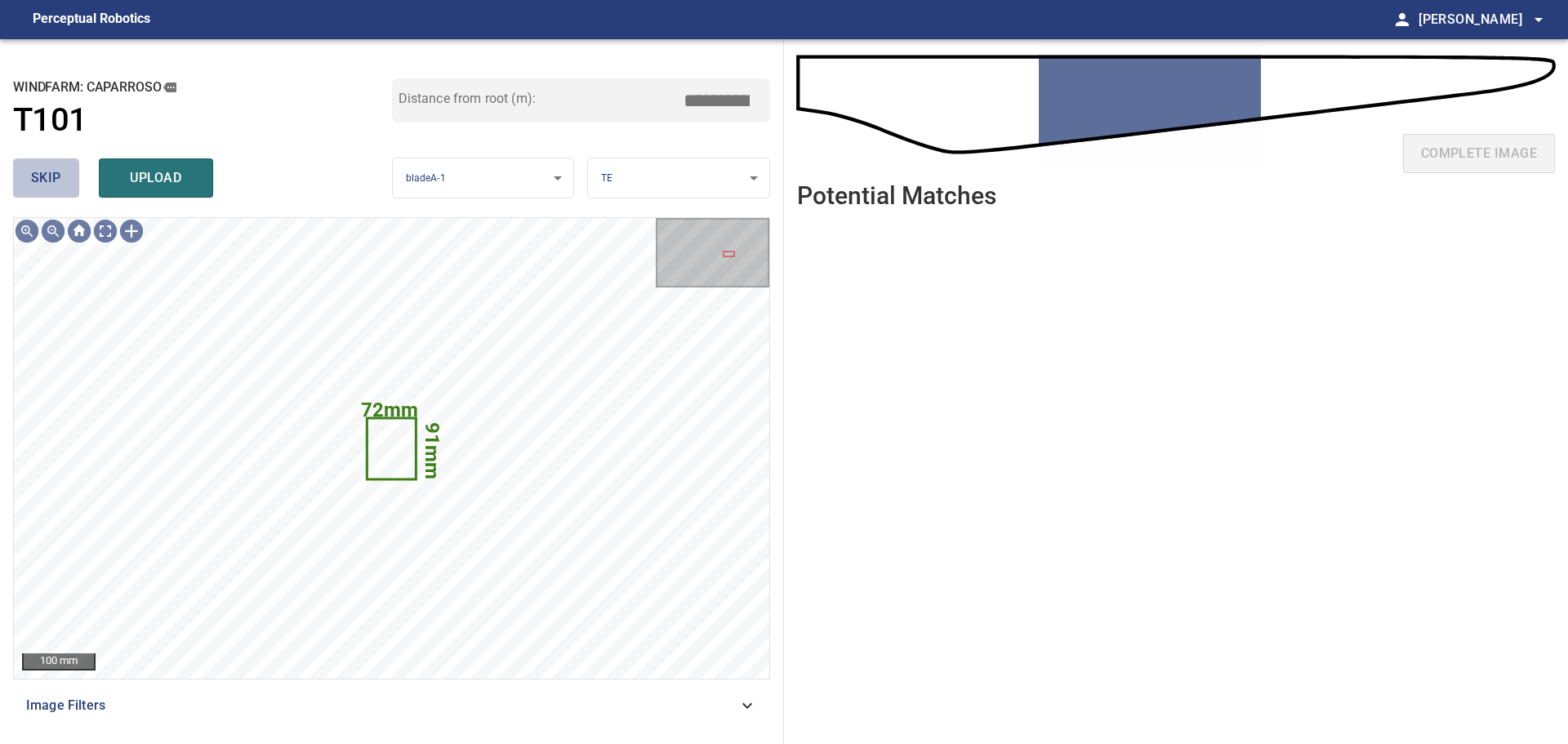
click at [40, 175] on span "skip" at bounding box center [47, 178] width 30 height 23
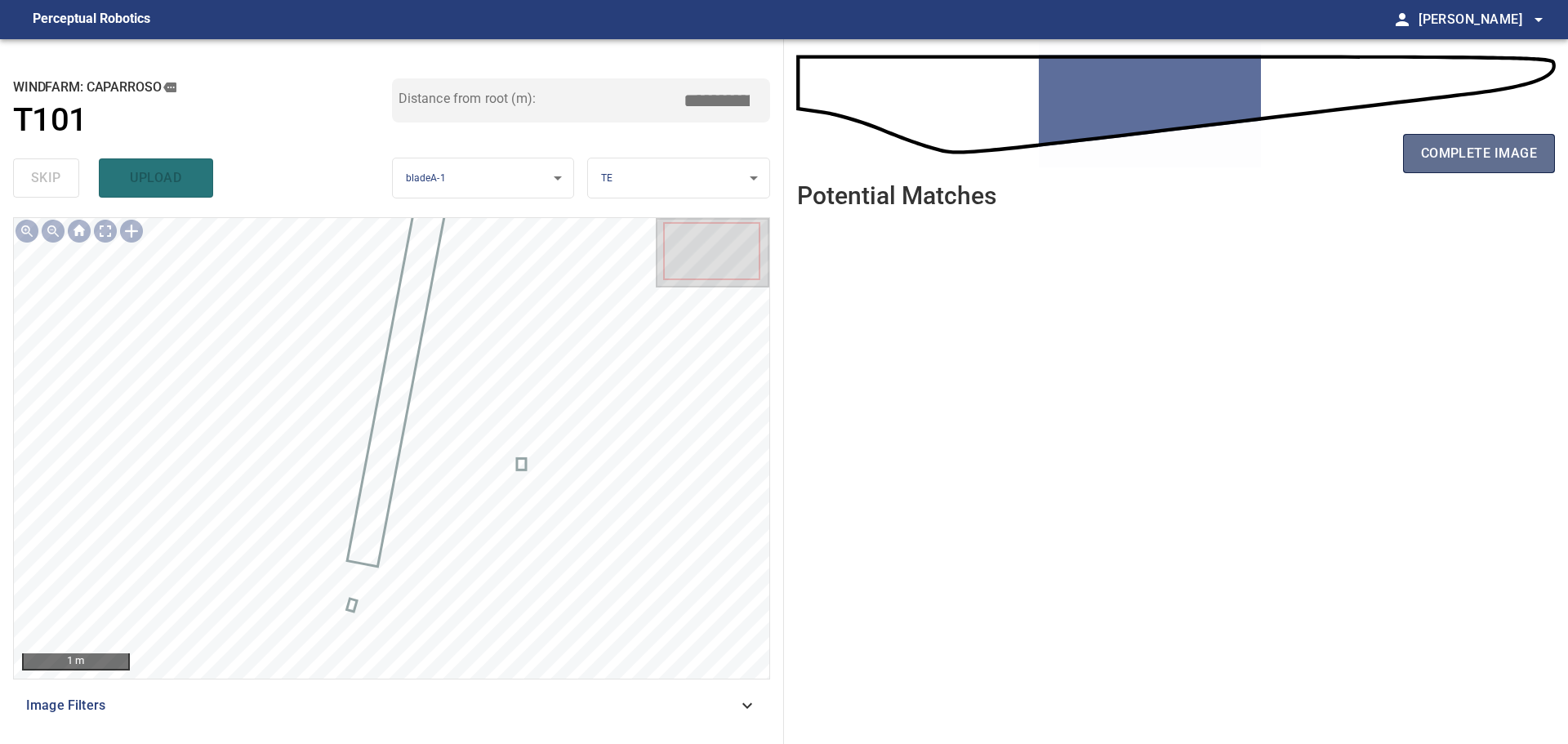
click at [1492, 161] on span "complete image" at bounding box center [1479, 154] width 116 height 23
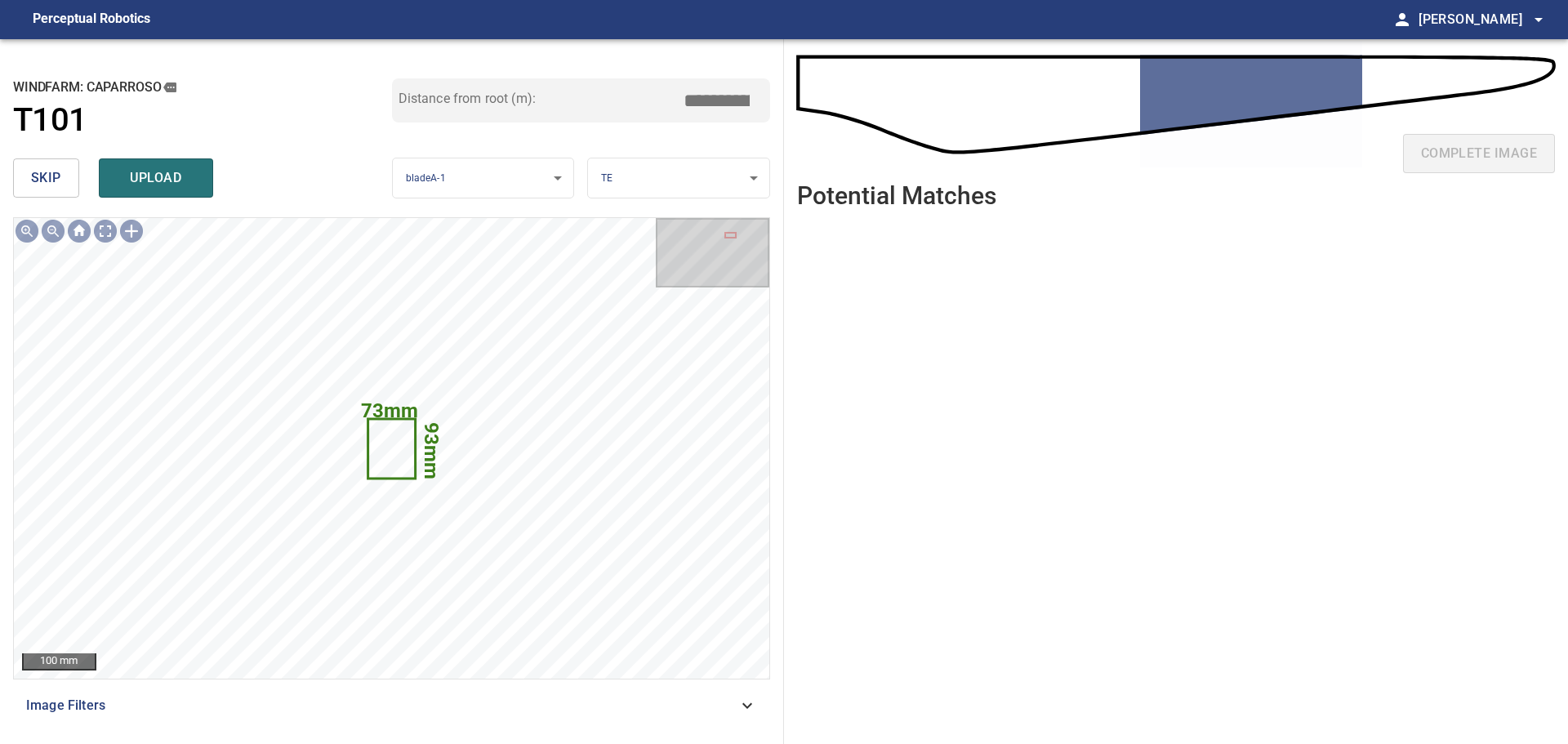
click at [54, 174] on span "skip" at bounding box center [47, 178] width 30 height 23
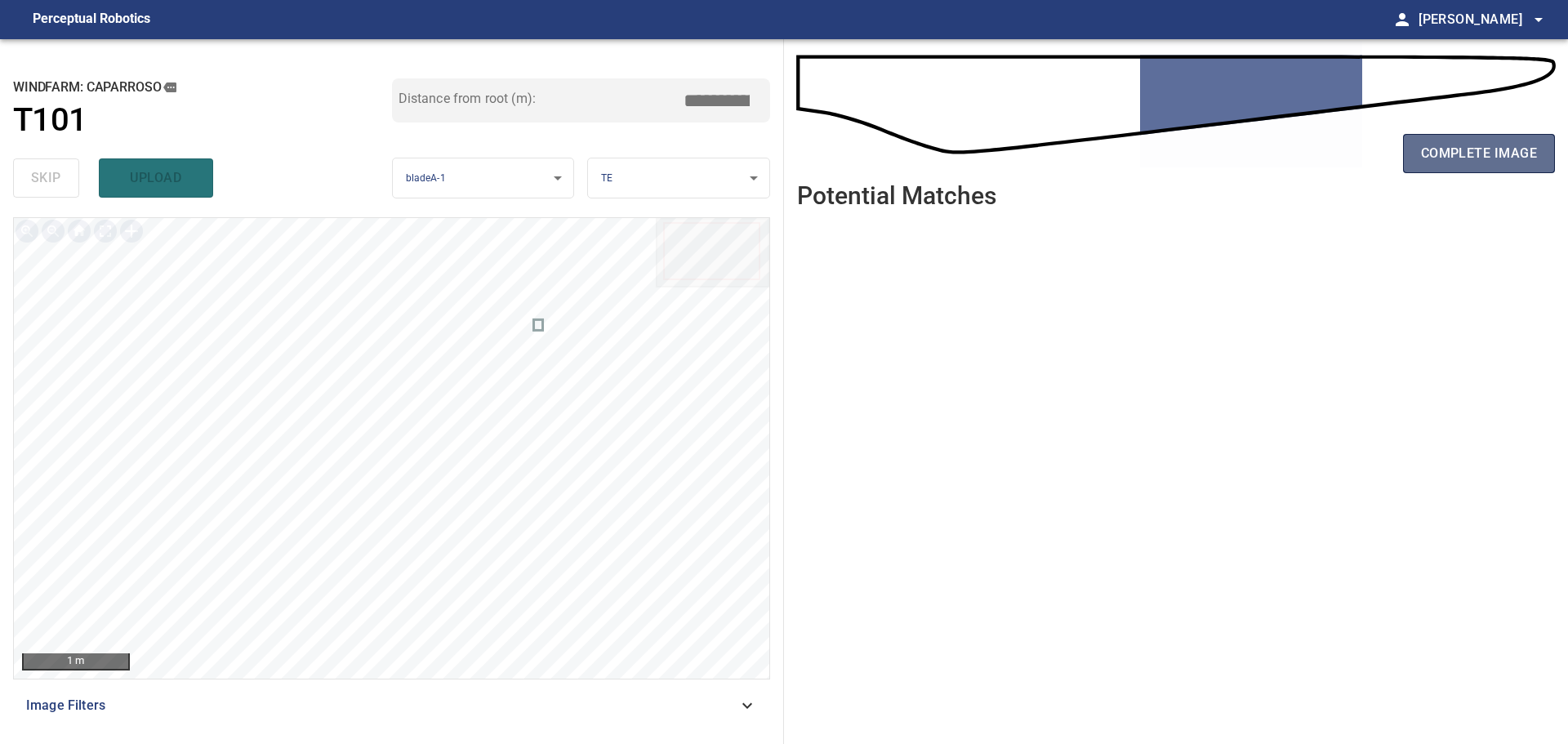
click at [1449, 140] on button "complete image" at bounding box center [1479, 154] width 152 height 39
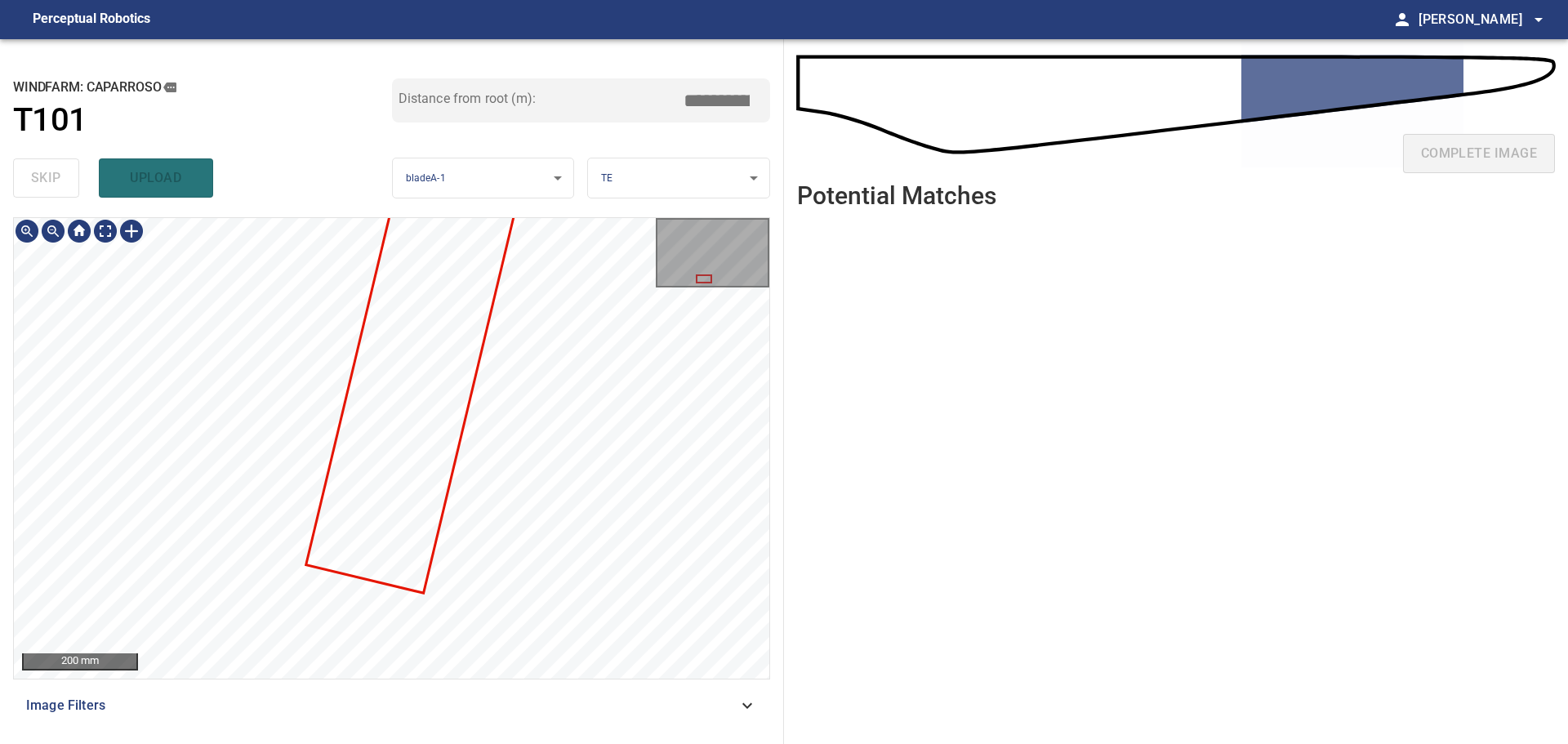
click at [484, 321] on div at bounding box center [392, 449] width 755 height 461
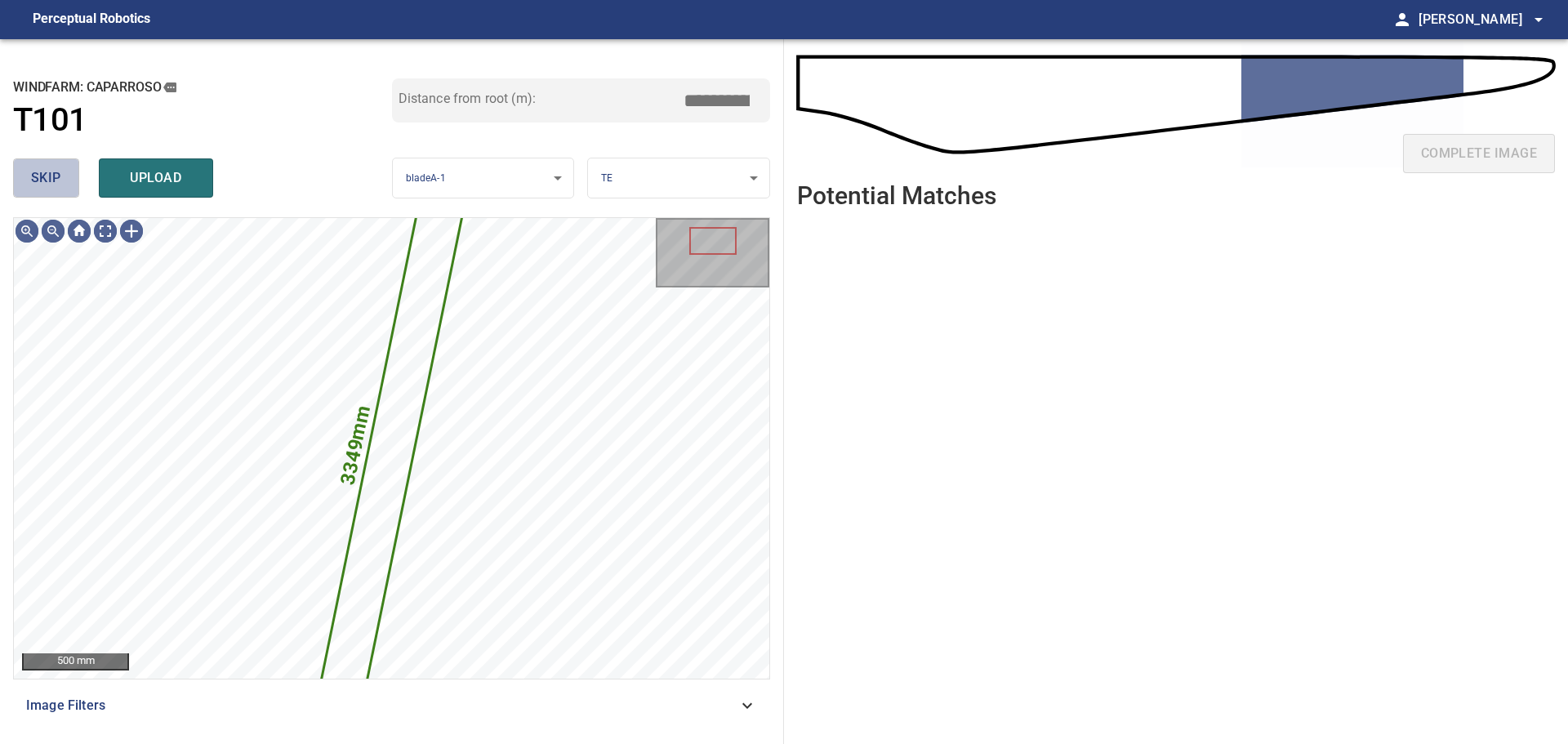
click at [61, 181] on span "skip" at bounding box center [47, 178] width 30 height 23
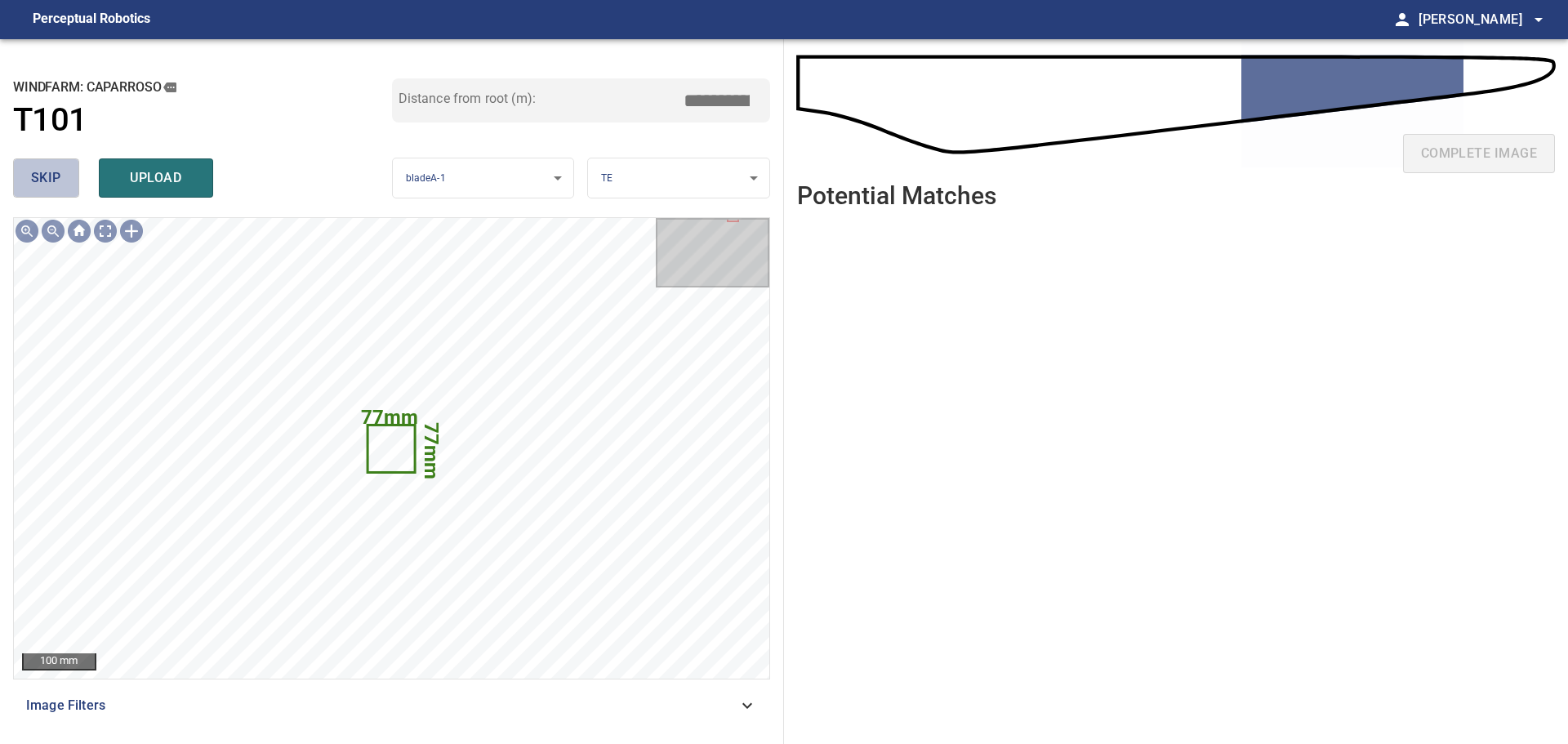
click at [50, 174] on span "skip" at bounding box center [47, 178] width 30 height 23
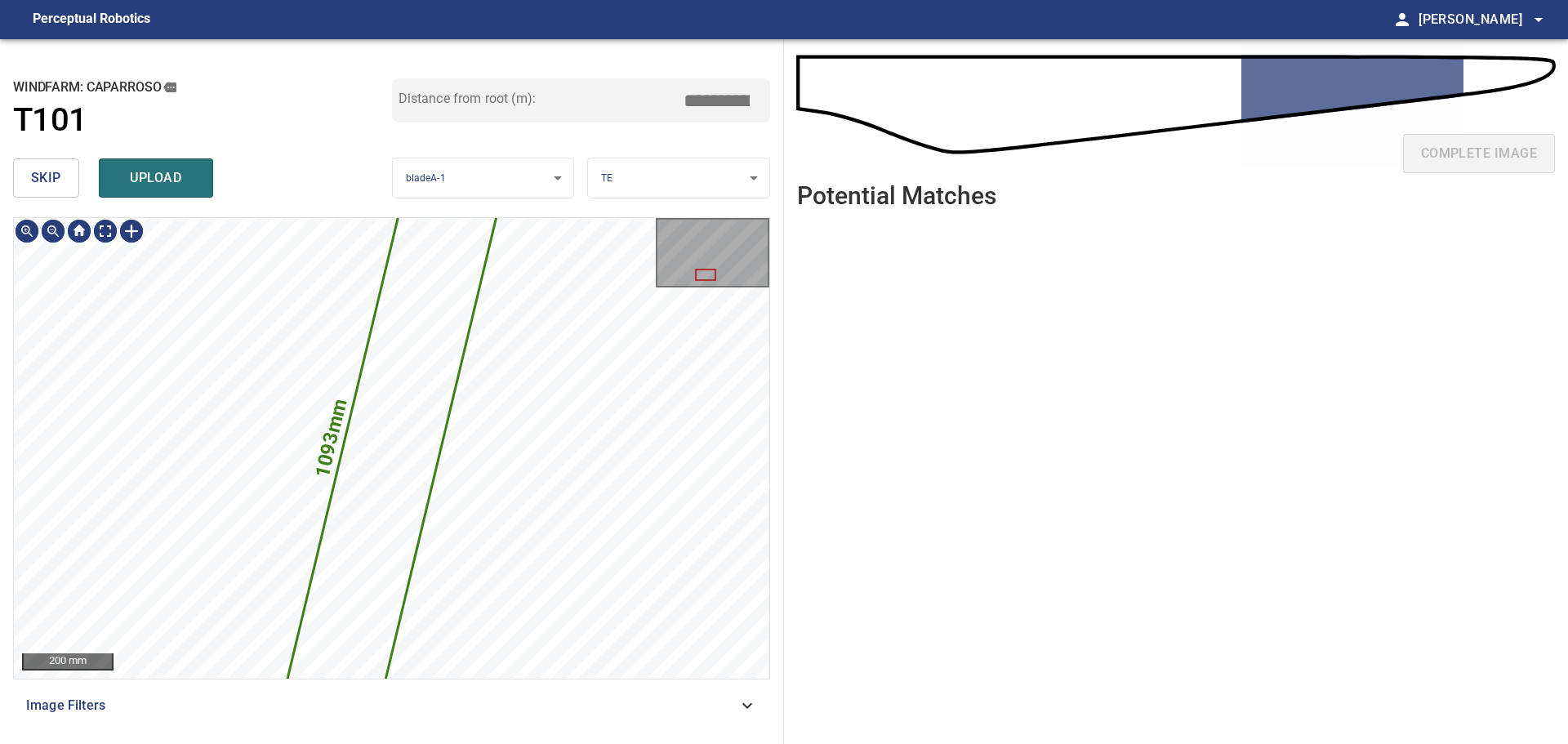
click at [387, 403] on icon at bounding box center [392, 448] width 208 height 508
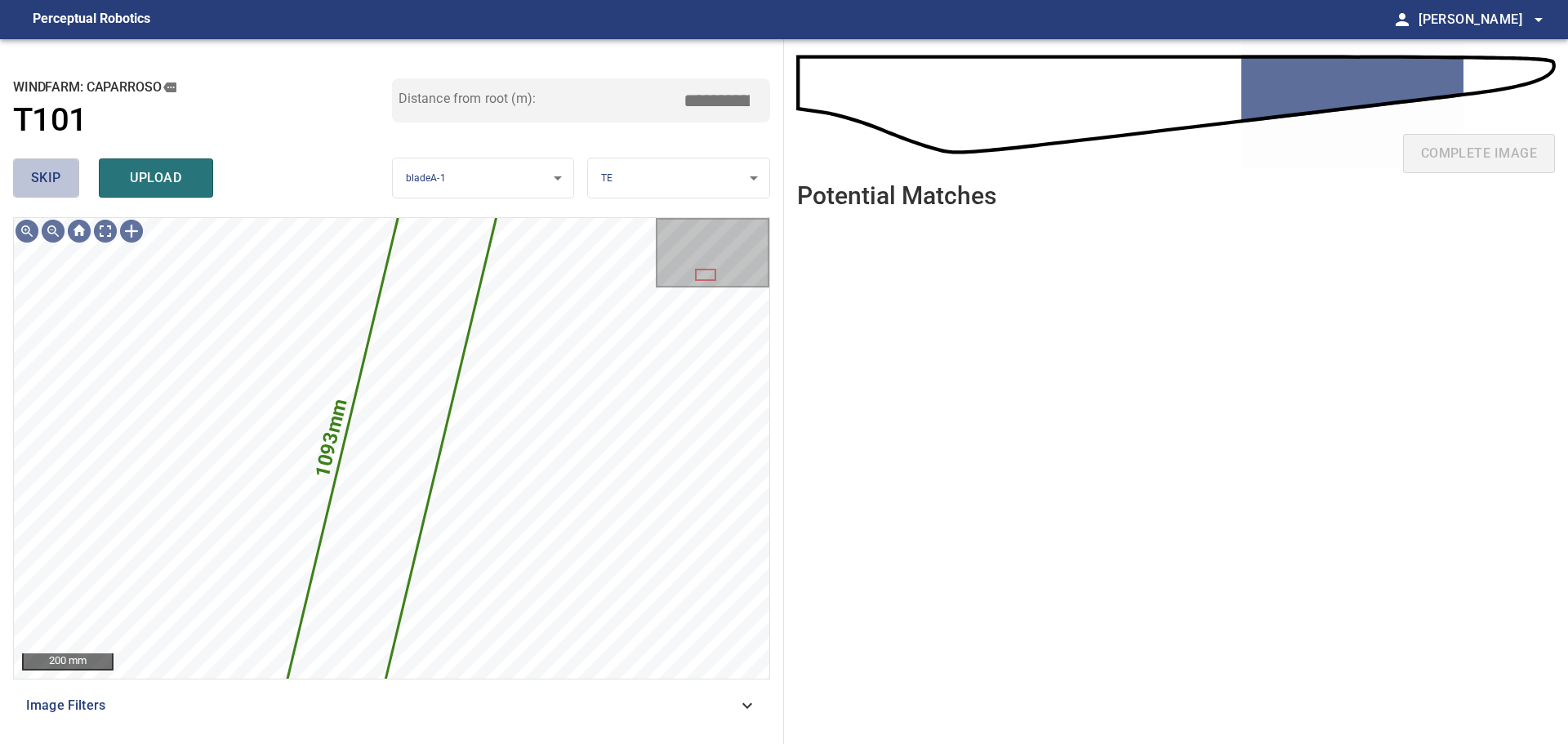
click at [47, 186] on span "skip" at bounding box center [47, 178] width 30 height 23
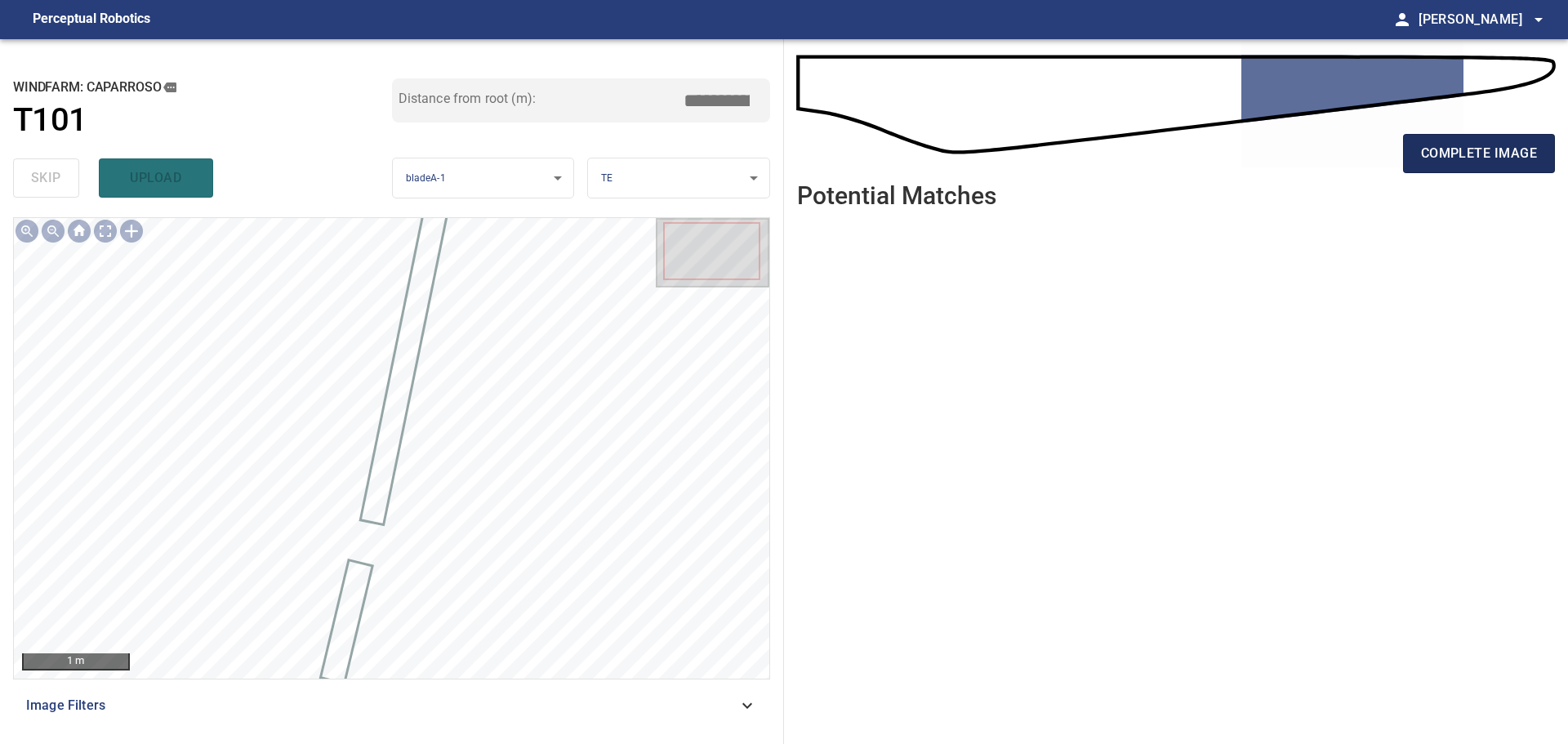
click at [1457, 164] on span "complete image" at bounding box center [1479, 154] width 116 height 23
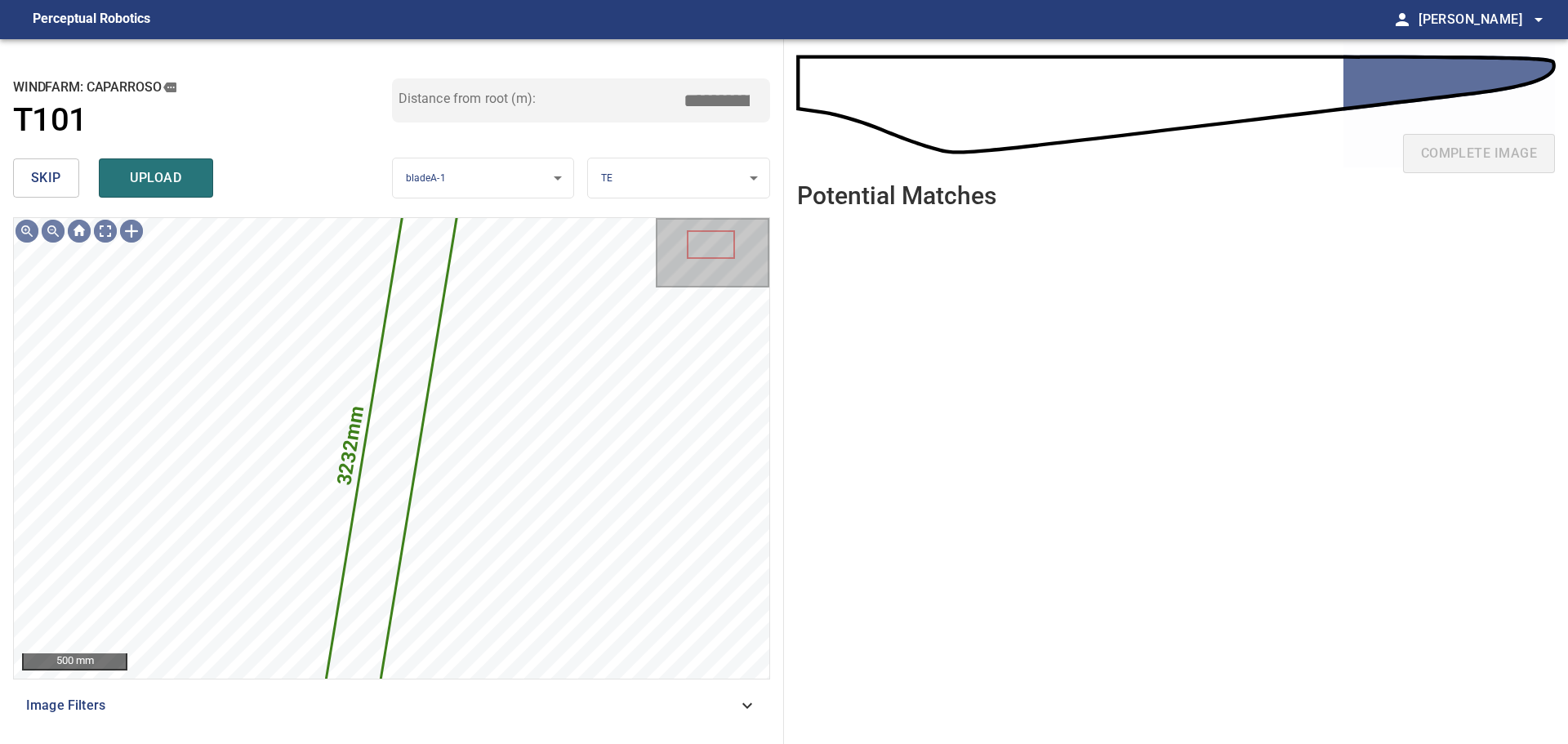
click at [64, 184] on button "skip" at bounding box center [47, 178] width 66 height 39
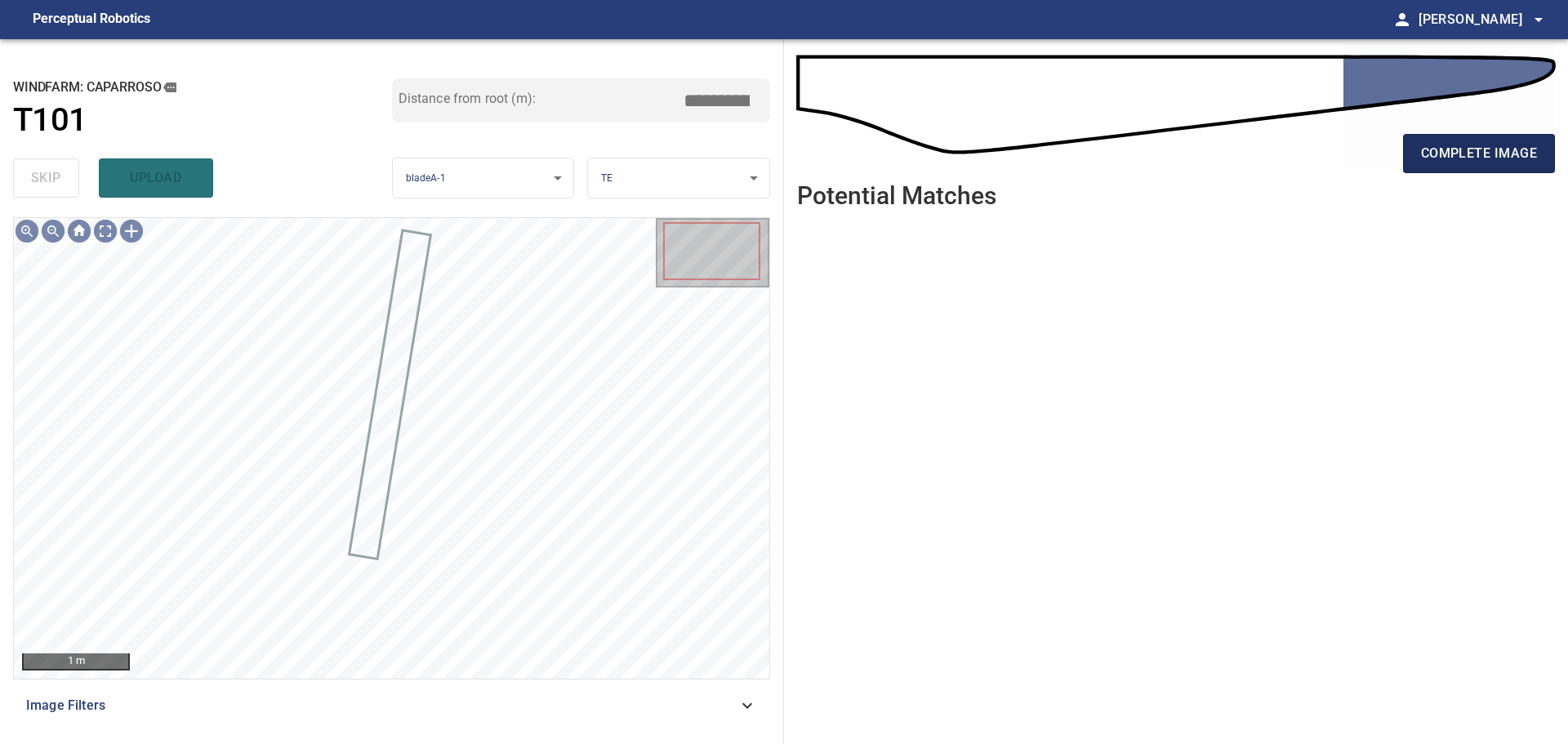
click at [1482, 158] on span "complete image" at bounding box center [1479, 154] width 116 height 23
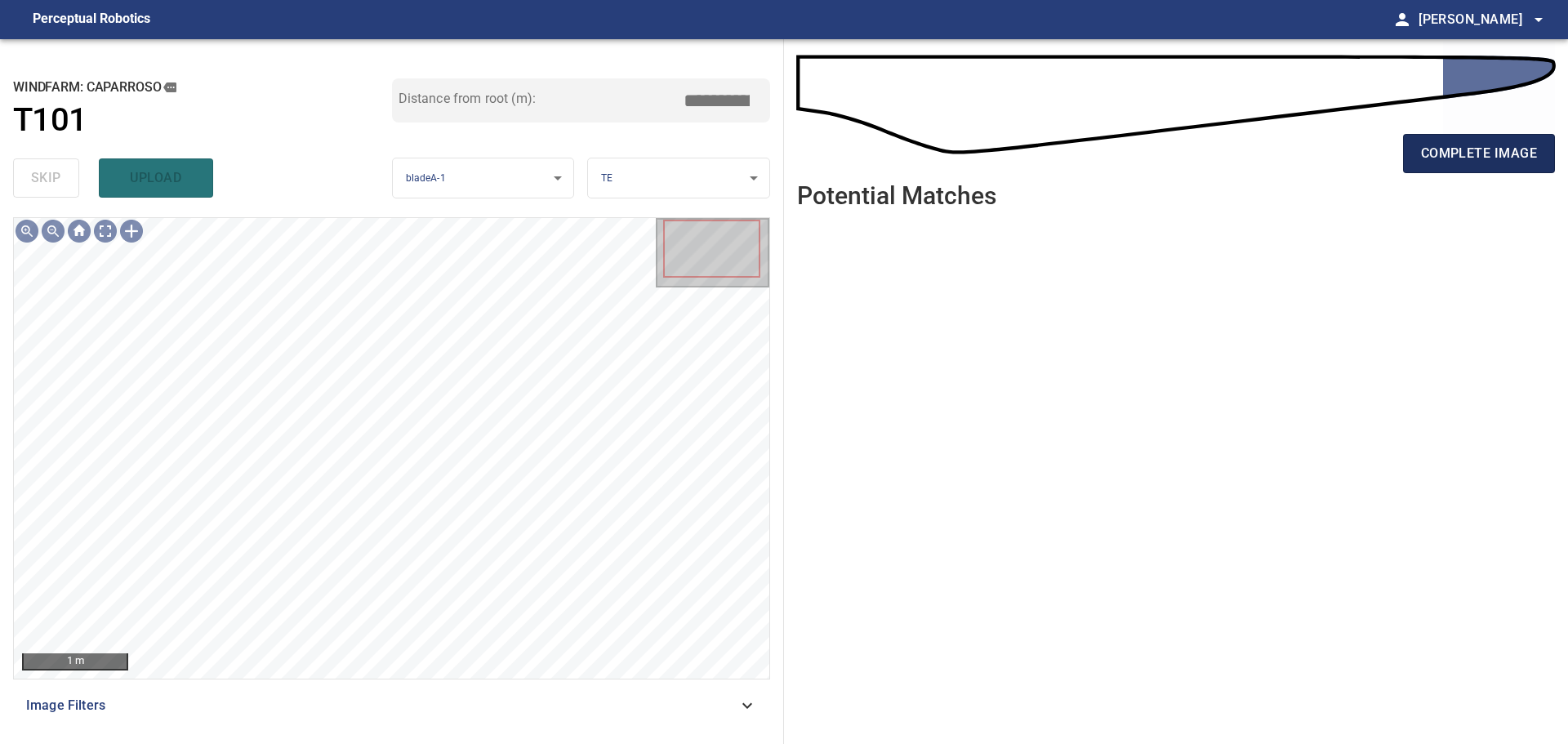
click at [1486, 160] on span "complete image" at bounding box center [1479, 154] width 116 height 23
